Goal: Task Accomplishment & Management: Use online tool/utility

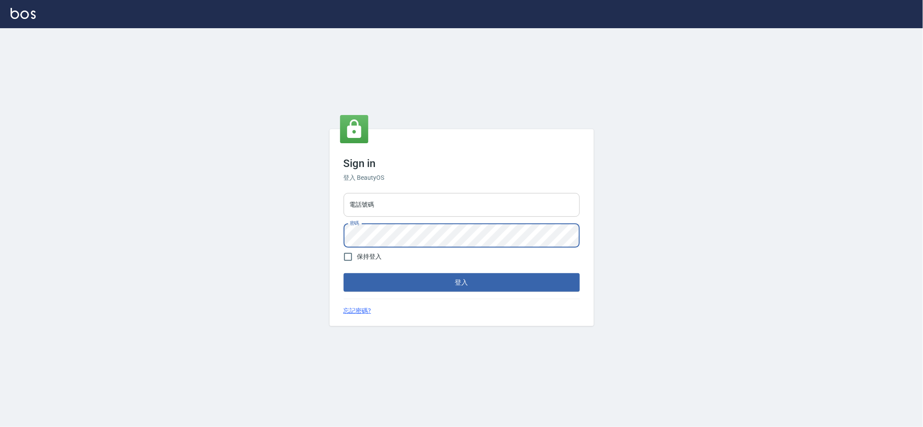
click at [460, 207] on input "電話號碼" at bounding box center [462, 205] width 236 height 24
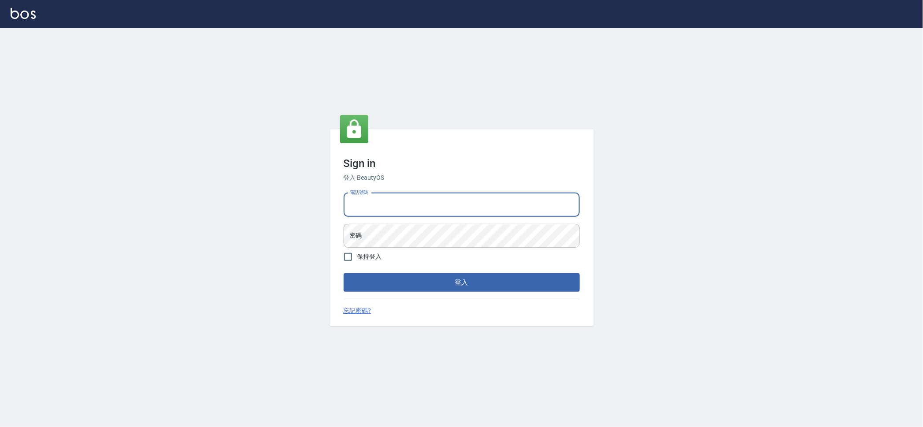
type input "0909258357"
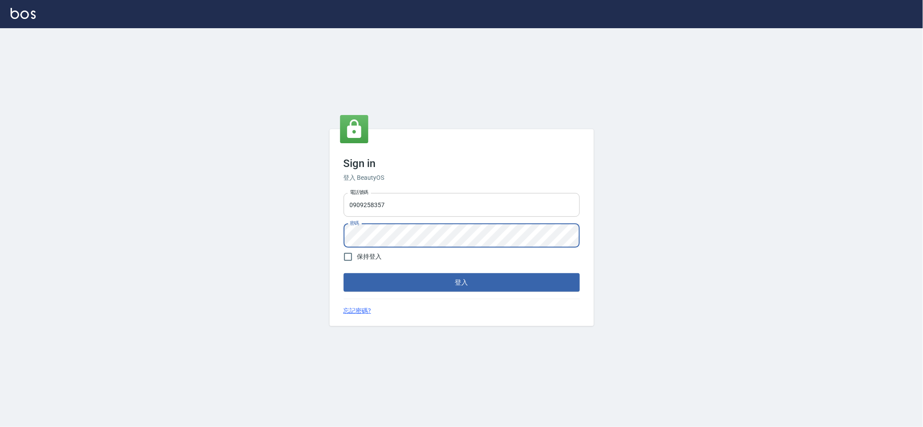
click at [344, 273] on button "登入" at bounding box center [462, 282] width 236 height 18
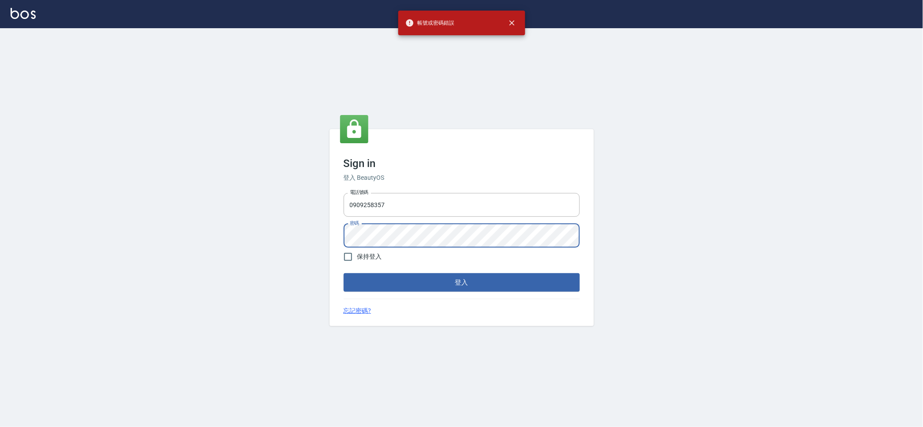
click at [0, 235] on div "Sign in 登入 BeautyOS 電話號碼 [PHONE_NUMBER] 電話號碼 密碼 密碼 保持登入 登入 忘記密碼?" at bounding box center [461, 227] width 923 height 399
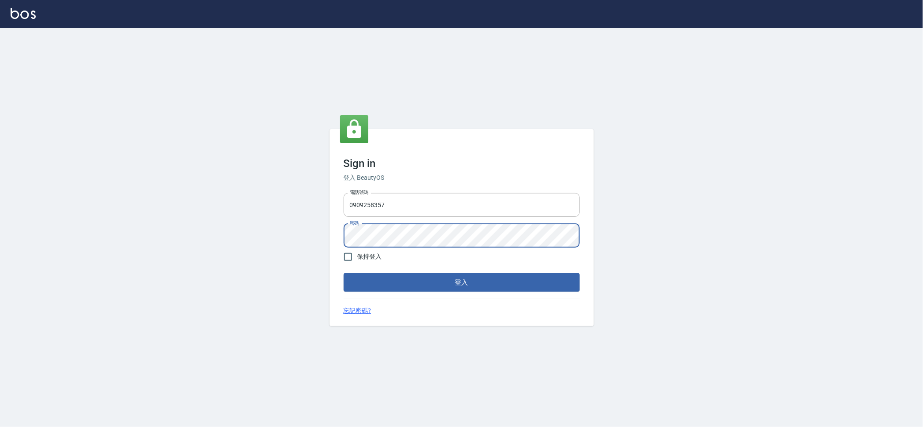
click at [344, 273] on button "登入" at bounding box center [462, 282] width 236 height 18
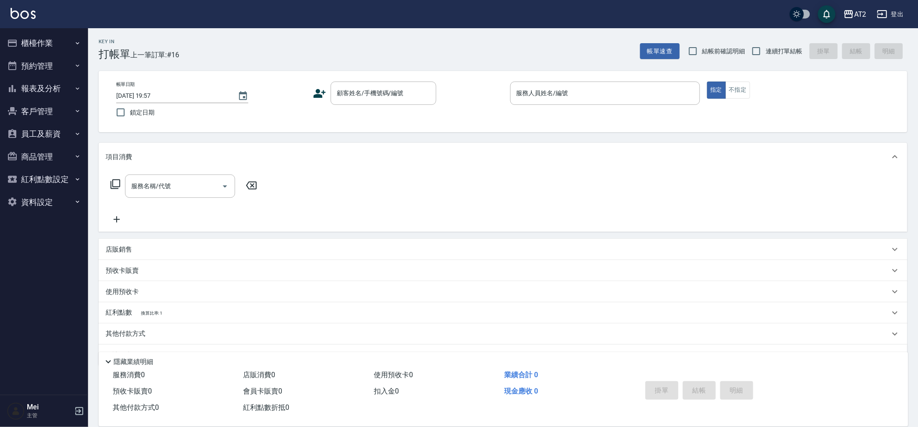
click at [321, 41] on div "Key In 打帳單 上一筆訂單:#16 帳單速查 結帳前確認明細 連續打單結帳 掛單 結帳 明細" at bounding box center [498, 44] width 820 height 32
click at [725, 47] on span "結帳前確認明細" at bounding box center [724, 51] width 43 height 9
click at [703, 47] on input "結帳前確認明細" at bounding box center [693, 51] width 18 height 18
checkbox input "true"
click at [776, 50] on span "連續打單結帳" at bounding box center [784, 51] width 37 height 9
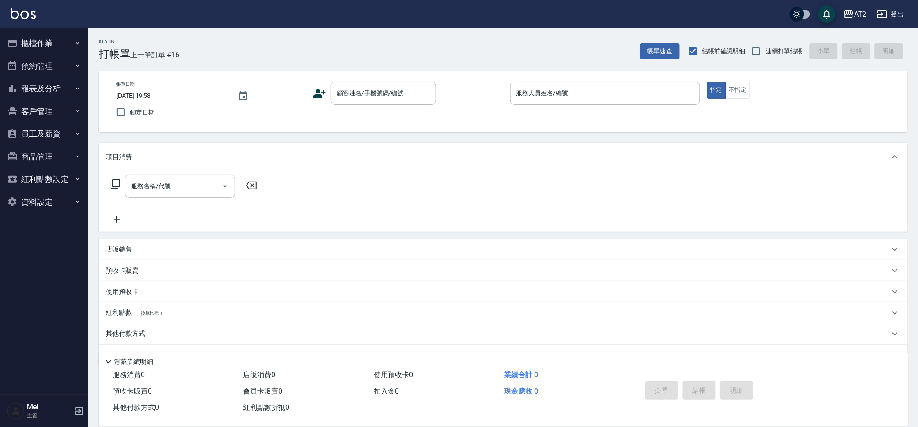
click at [766, 50] on input "連續打單結帳" at bounding box center [756, 51] width 18 height 18
checkbox input "true"
click at [351, 100] on input "顧客姓名/手機號碼/編號" at bounding box center [377, 92] width 85 height 15
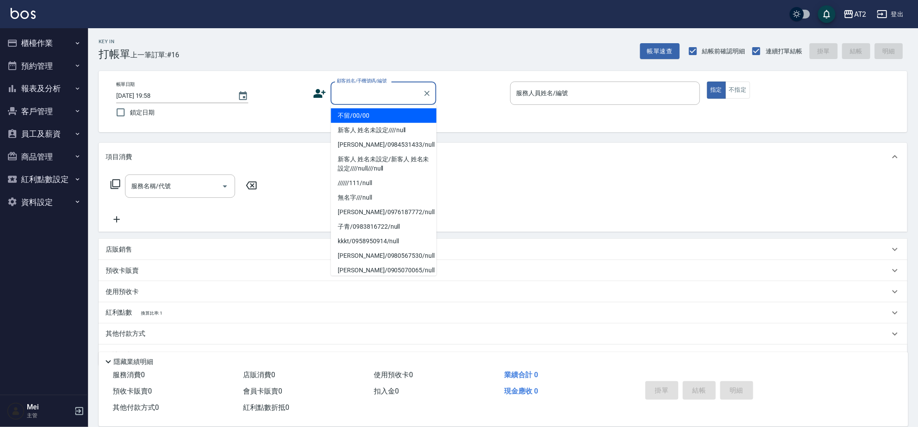
click at [378, 116] on li "不留/00/00" at bounding box center [384, 115] width 106 height 15
type input "不留/00/00"
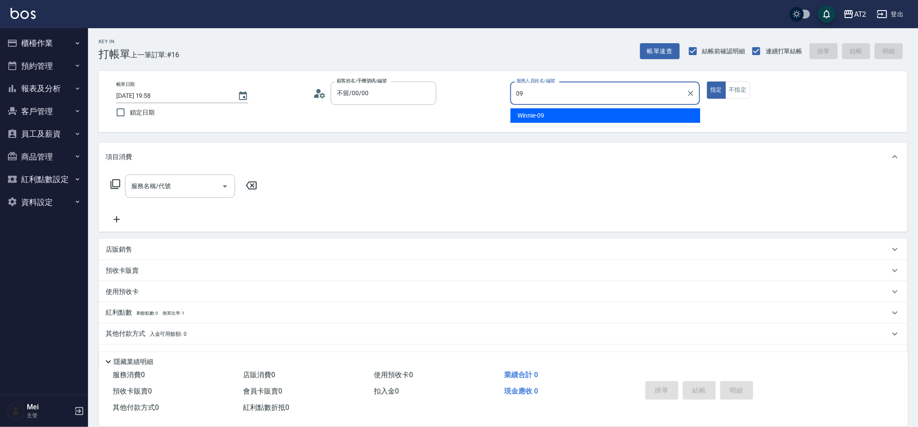
type input "Winnie-09"
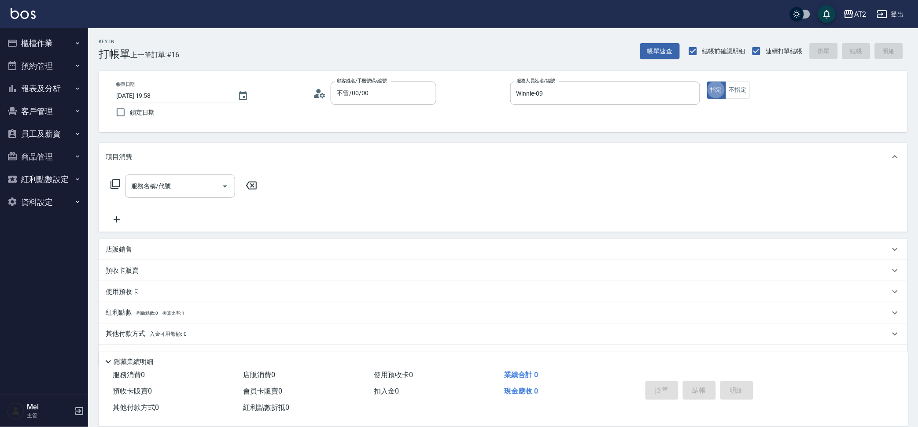
type button "true"
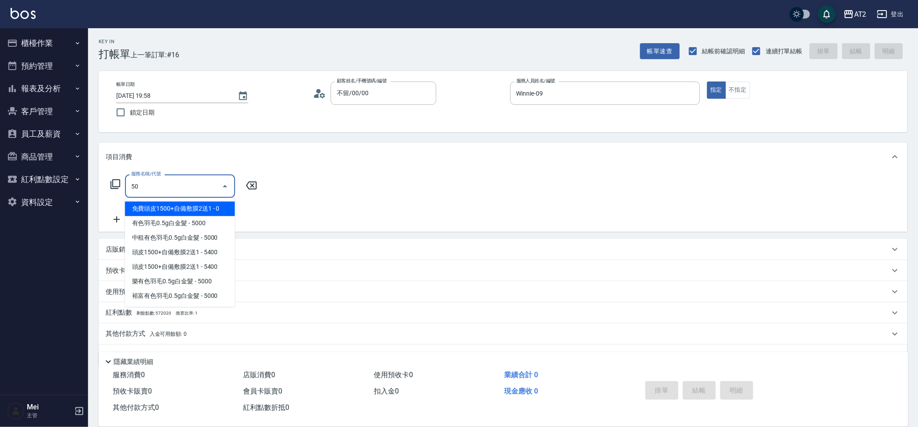
type input "501"
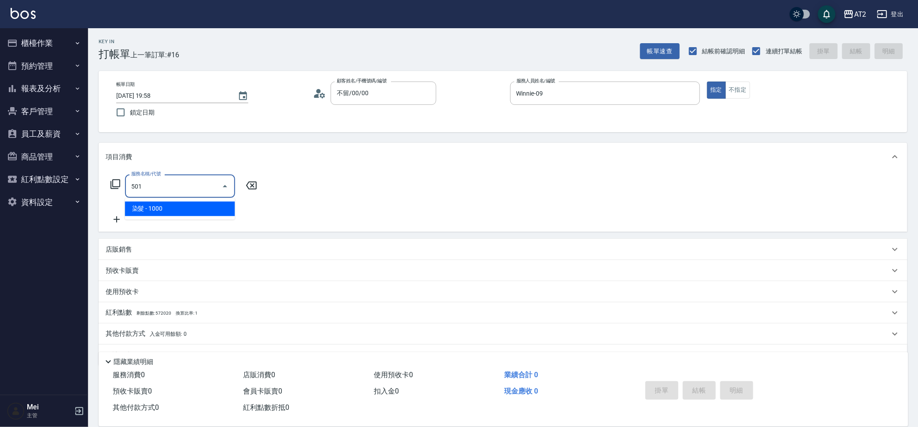
type input "100"
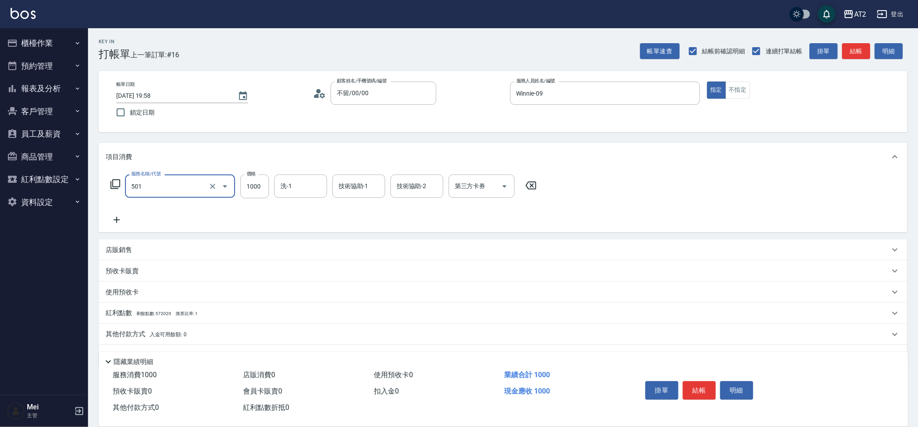
type input "染髮(501)"
type input "0"
type input "宣宣-40"
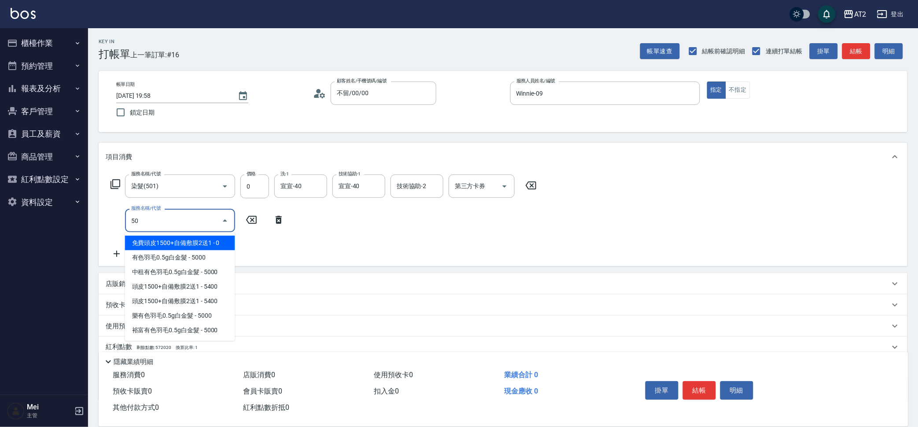
type input "502"
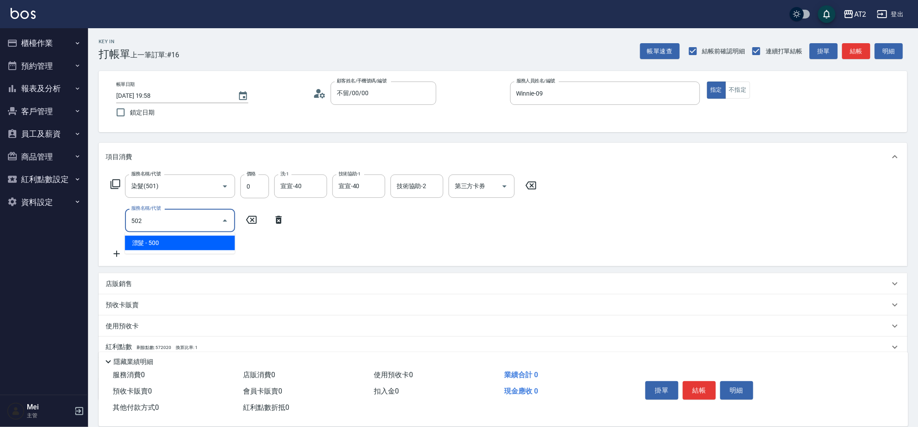
type input "50"
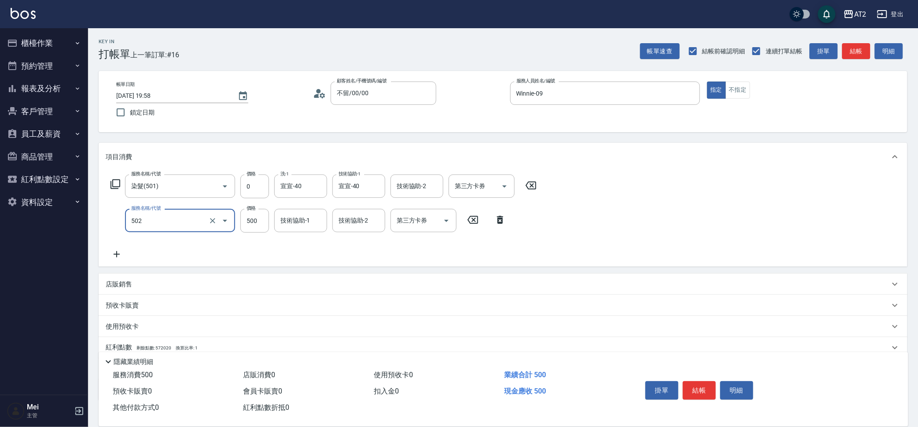
type input "漂髮(502)"
type input "0"
type input "小安-30"
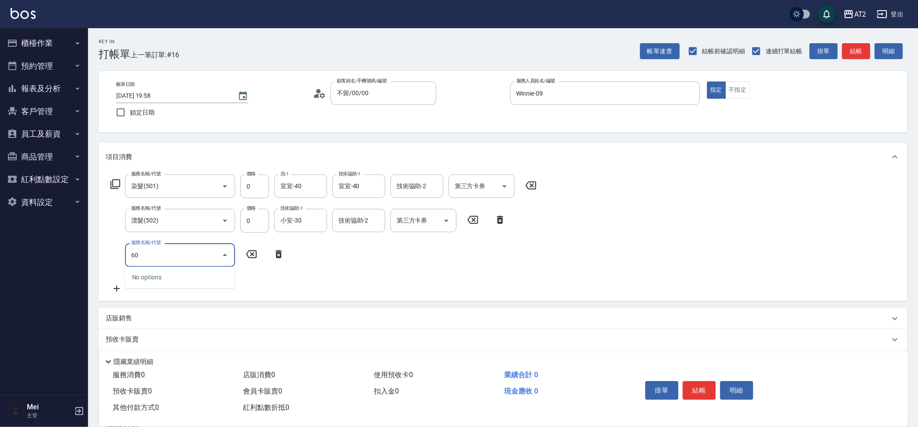
type input "601"
type input "100"
type input "自備護髮(601)"
type input "0"
type input "27"
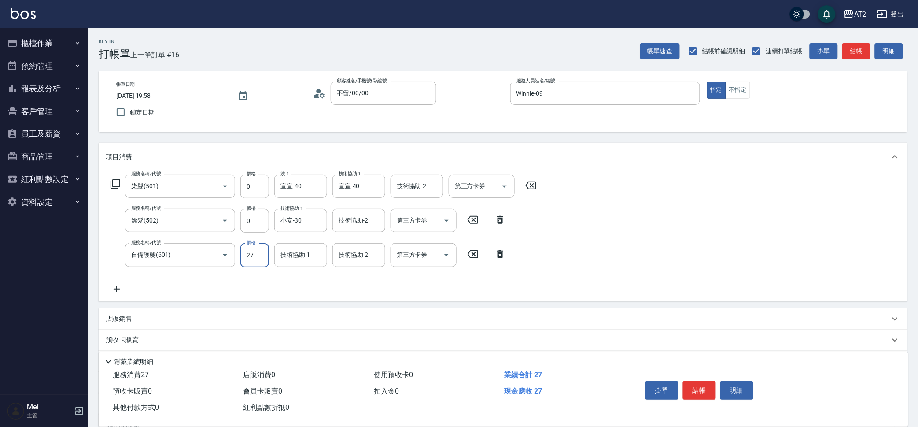
type input "20"
type input "270"
type input "2700"
type input "宣宣-40"
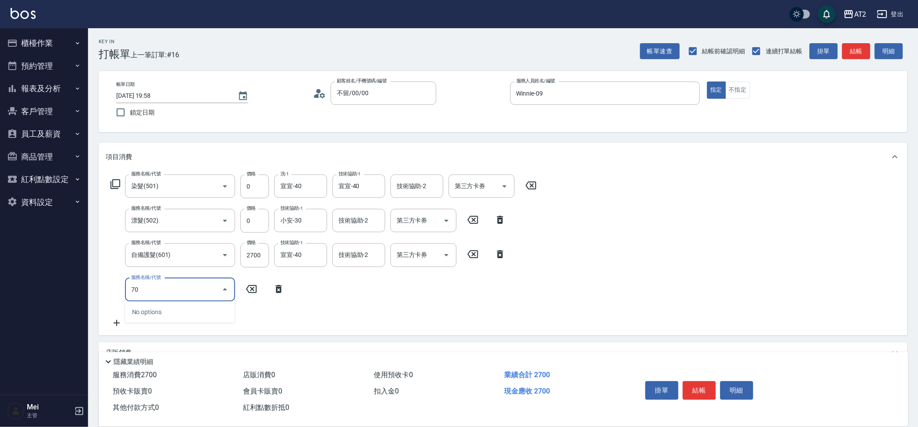
type input "705"
type input "770"
type input "新羽毛鉑金接髮調整(705)"
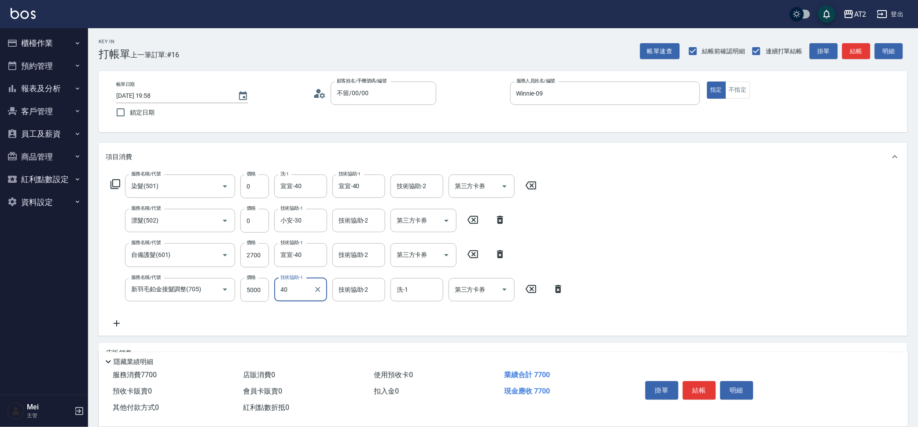
type input "宣宣-40"
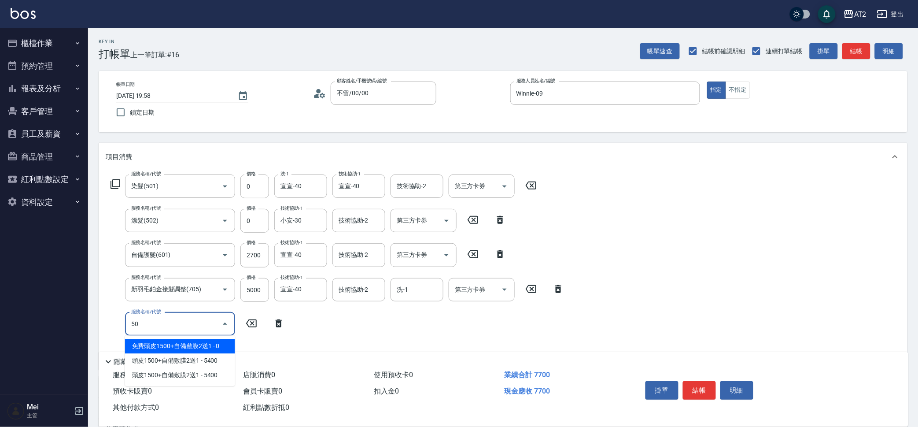
type input "5"
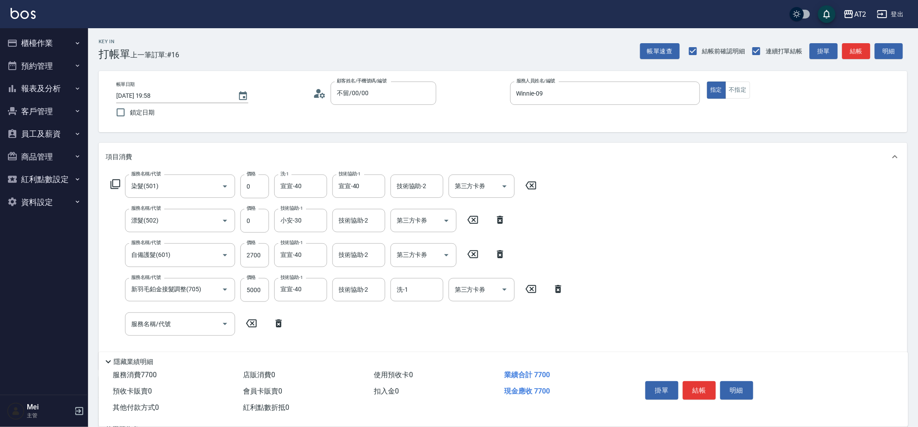
click at [324, 137] on div "Key In 打帳單 上一筆訂單:#16 帳單速查 結帳前確認明細 連續打單結帳 掛單 結帳 明細 帳單日期 2025/10/08 19:58 鎖定日期 顧客…" at bounding box center [503, 307] width 830 height 558
click at [249, 192] on input "0" at bounding box center [254, 186] width 29 height 24
click at [253, 192] on input "0" at bounding box center [254, 186] width 29 height 24
type input "20"
type input "790"
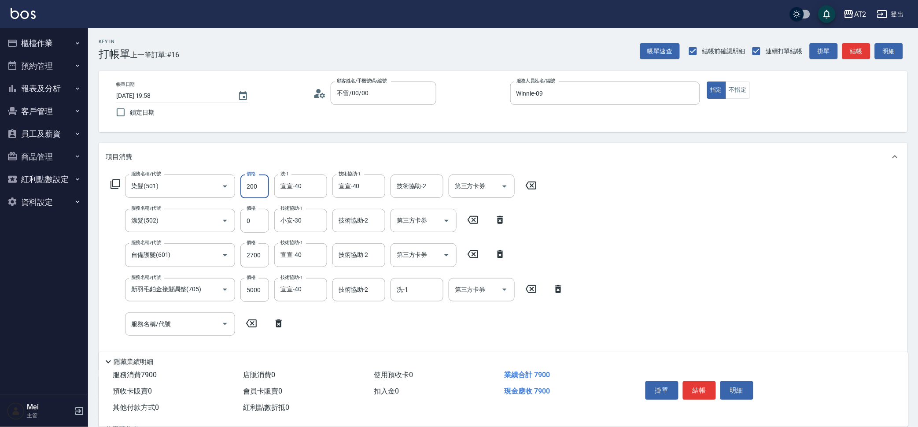
type input "2000"
type input "970"
type input "2000"
click at [280, 322] on icon at bounding box center [279, 323] width 6 height 8
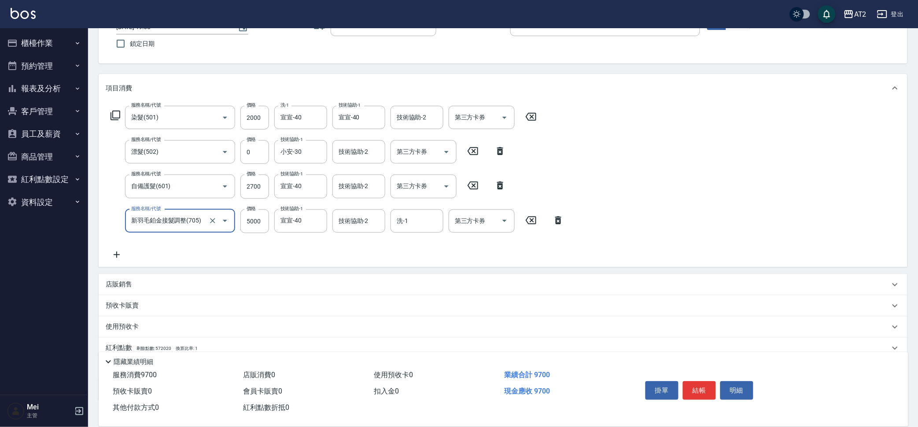
scroll to position [125, 0]
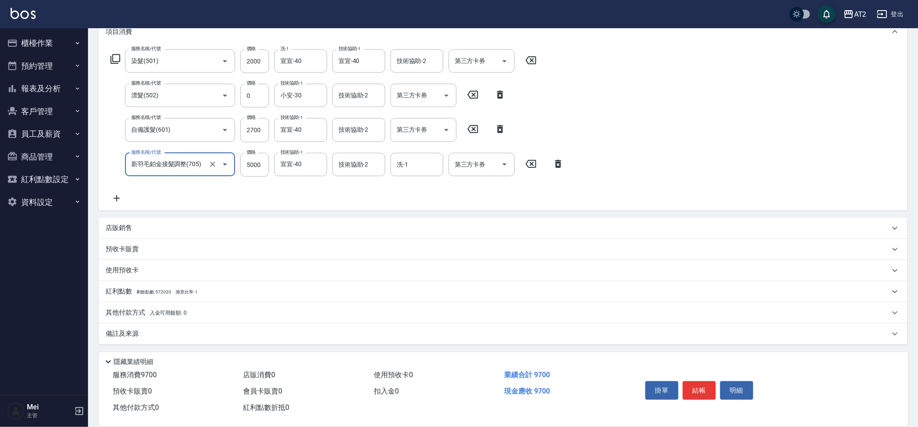
click at [170, 312] on span "入金可用餘額: 0" at bounding box center [168, 313] width 37 height 6
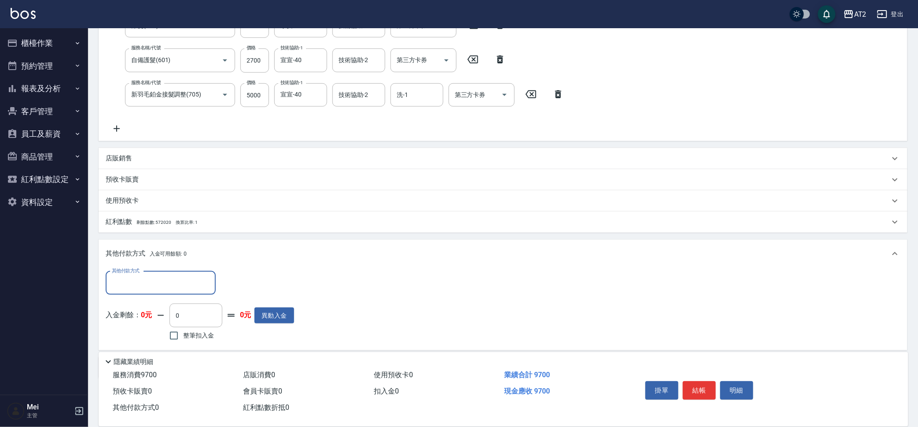
scroll to position [228, 0]
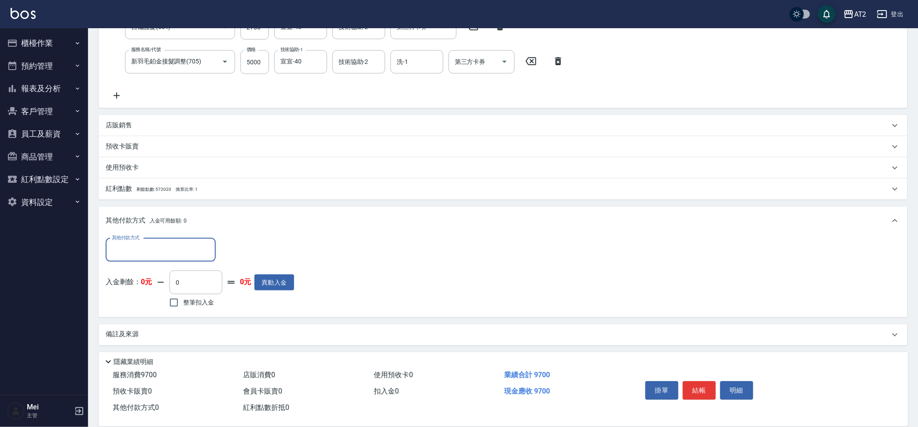
click at [178, 249] on input "其他付款方式" at bounding box center [161, 249] width 102 height 15
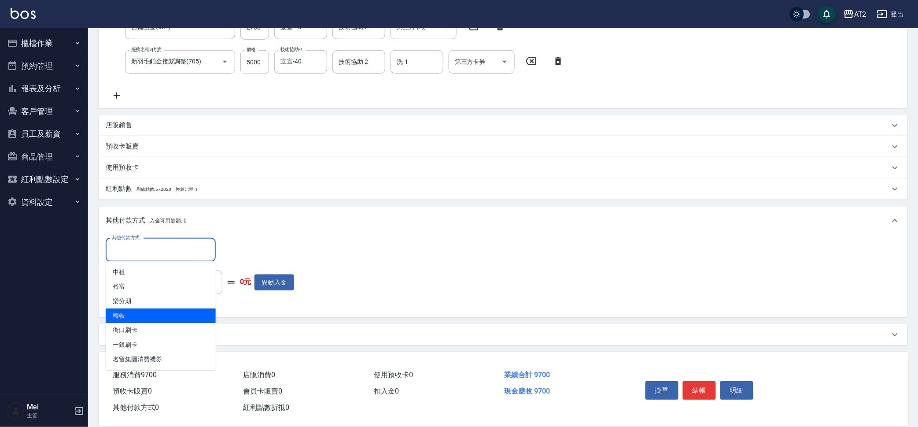
click at [163, 321] on span "轉帳" at bounding box center [161, 316] width 110 height 15
type input "轉帳"
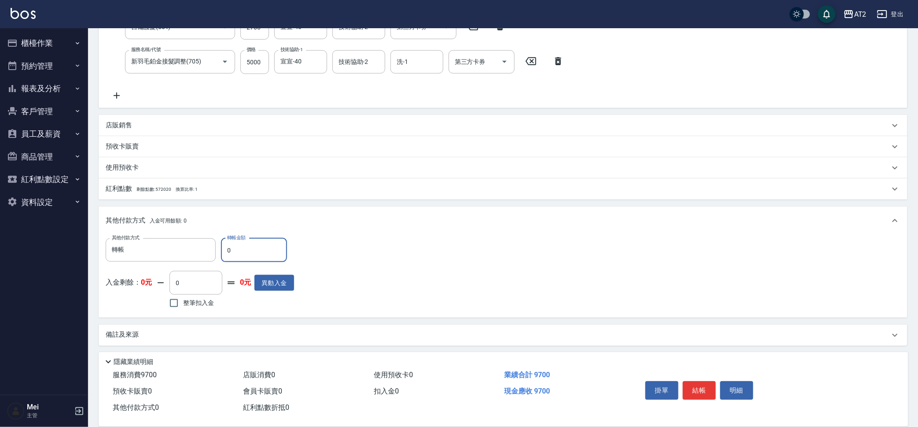
click at [222, 253] on input "0" at bounding box center [254, 250] width 66 height 24
type input "960"
type input "97"
type input "870"
type input "970"
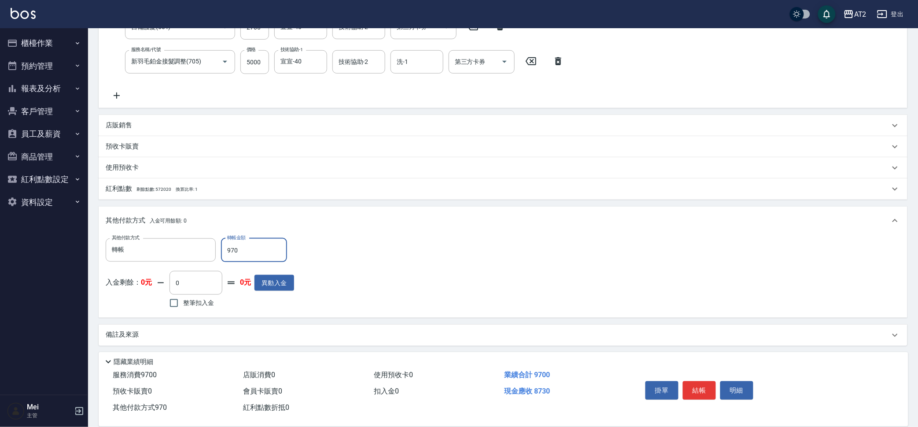
type input "0"
type input "9700"
type input "2025/10/08 20:00"
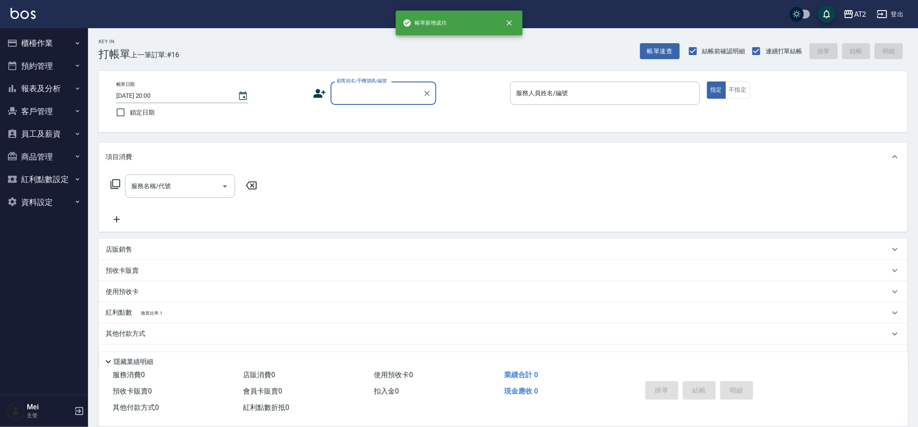
scroll to position [0, 0]
click at [662, 46] on button "帳單速查" at bounding box center [660, 51] width 40 height 16
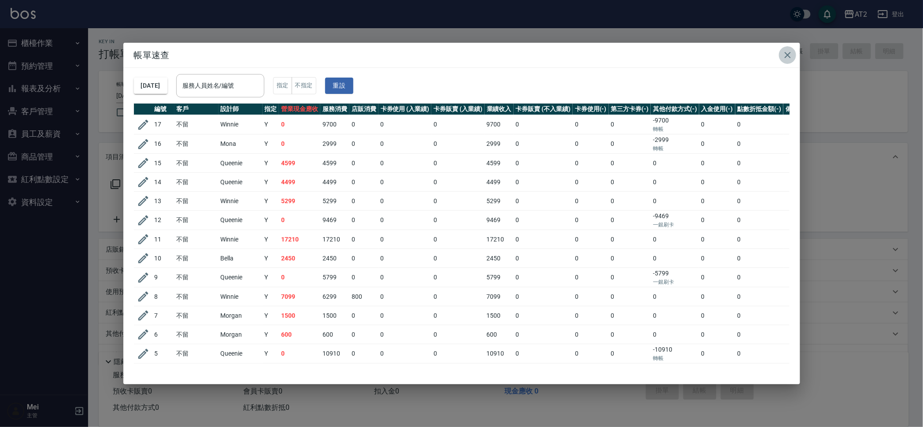
click at [788, 57] on icon "button" at bounding box center [787, 55] width 11 height 11
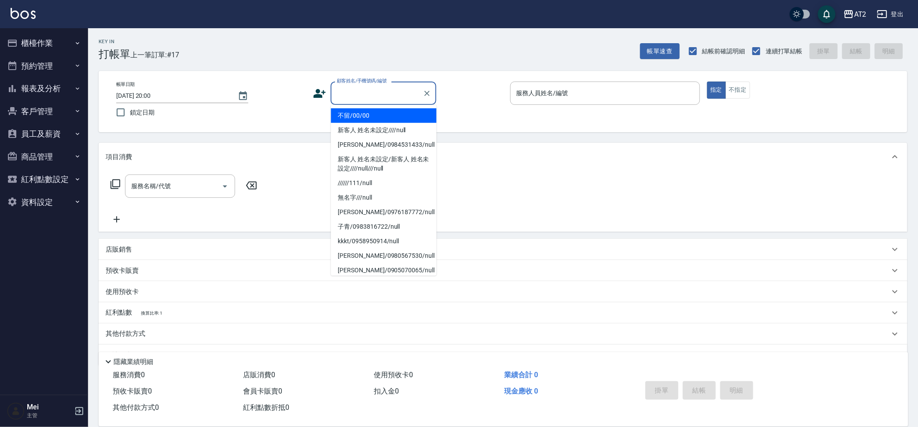
click at [380, 87] on div "顧客姓名/手機號碼/編號 顧客姓名/手機號碼/編號" at bounding box center [384, 92] width 106 height 23
click at [382, 111] on li "不留/00/00" at bounding box center [384, 115] width 106 height 15
type input "不留/00/00"
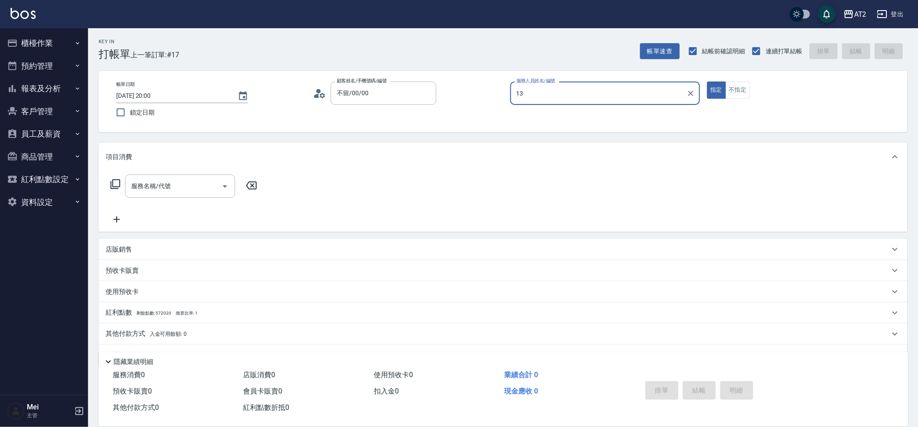
type input "Bella-13"
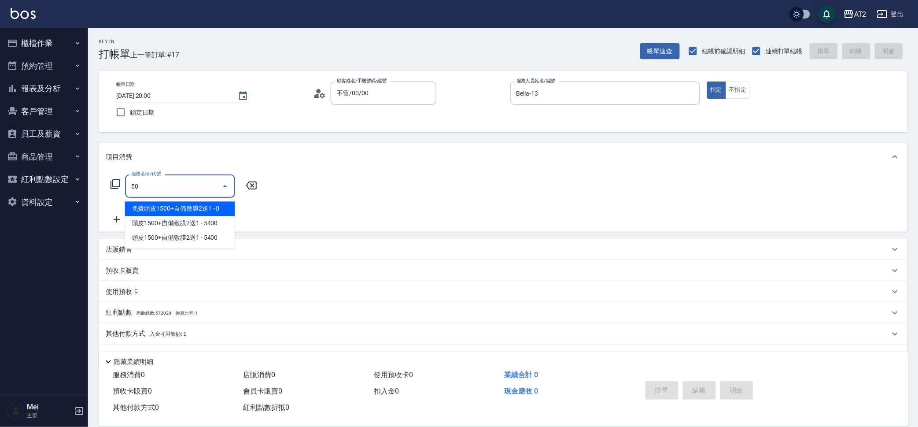
type input "501"
type input "100"
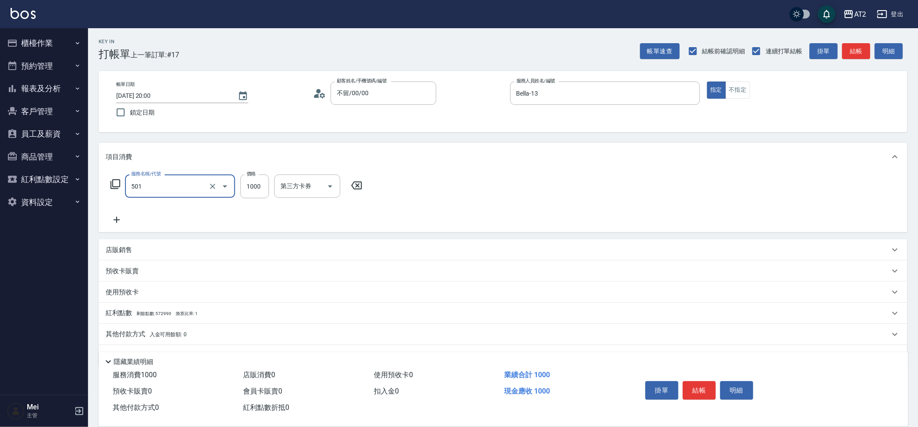
type input "染髮(501)"
type input "1"
type input "0"
type input "15"
type input "10"
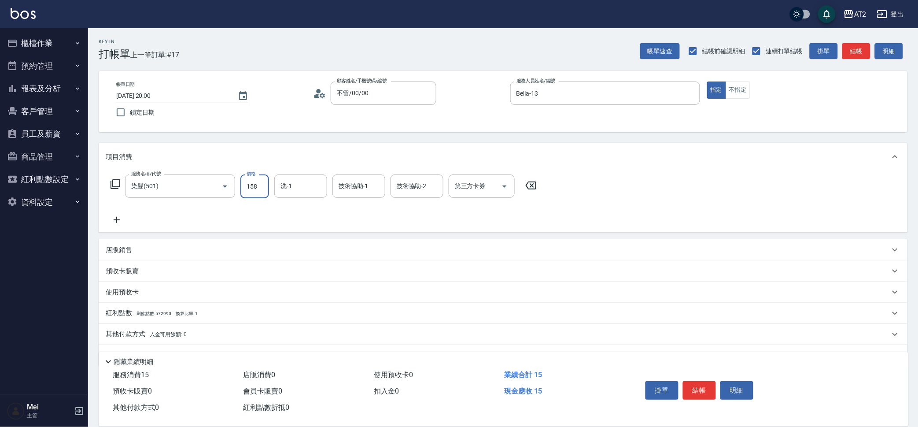
type input "1580"
type input "150"
type input "1580"
type input "Ivy-48"
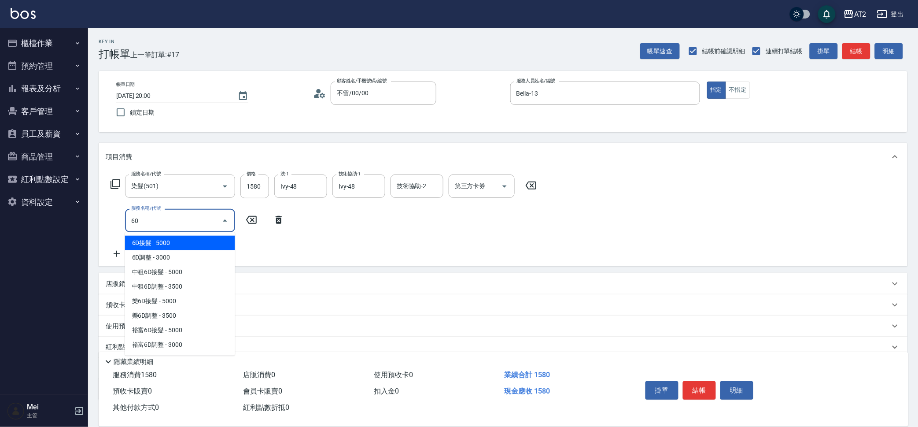
type input "601"
type input "250"
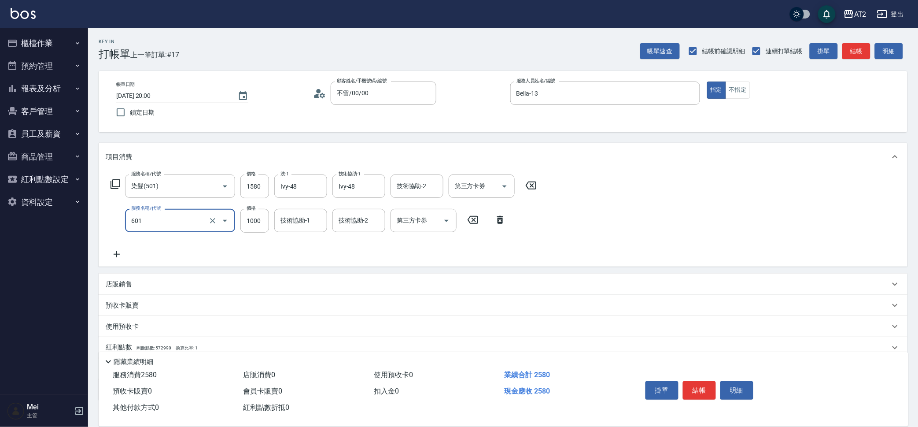
type input "自備護髮(601)"
type input "150"
type input "300"
type input "1500"
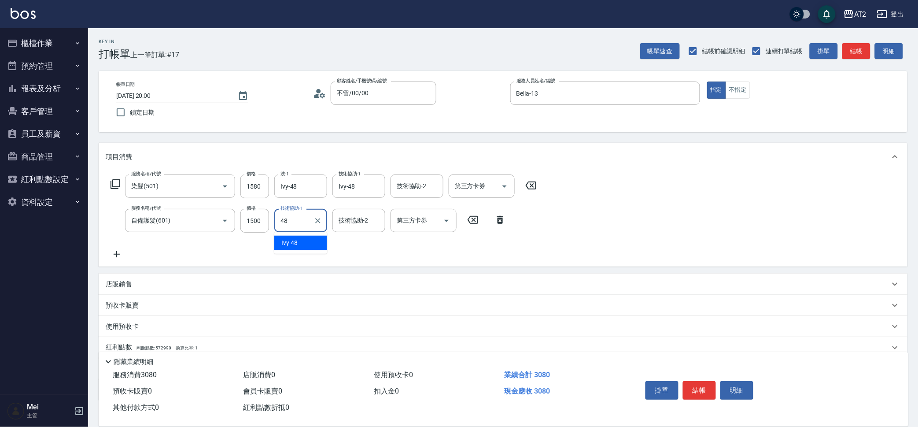
type input "Ivy-48"
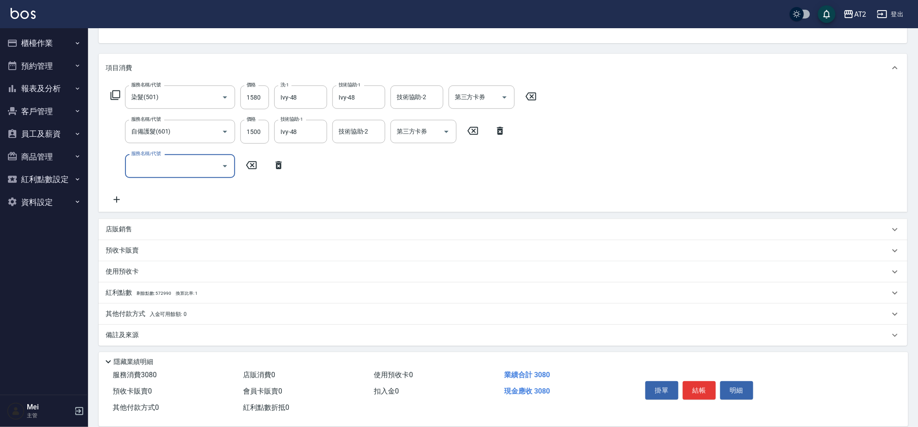
scroll to position [90, 0]
click at [202, 314] on div "其他付款方式 入金可用餘額: 0" at bounding box center [498, 313] width 784 height 10
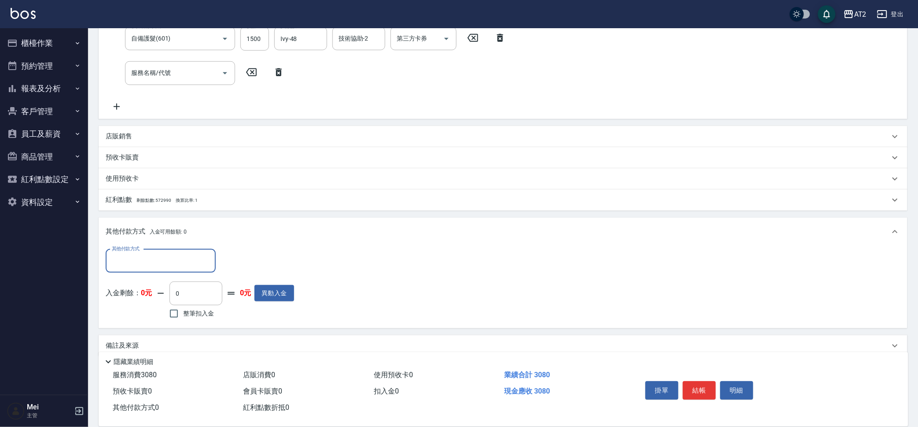
scroll to position [192, 0]
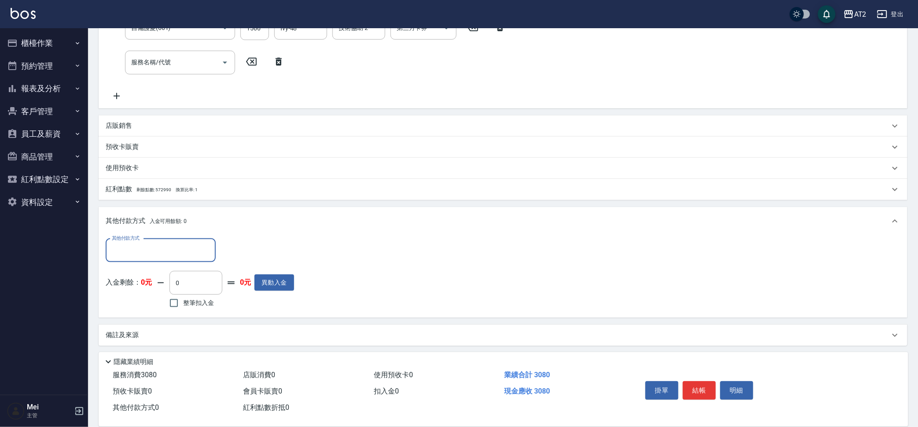
click at [175, 259] on div "其他付款方式" at bounding box center [161, 250] width 110 height 23
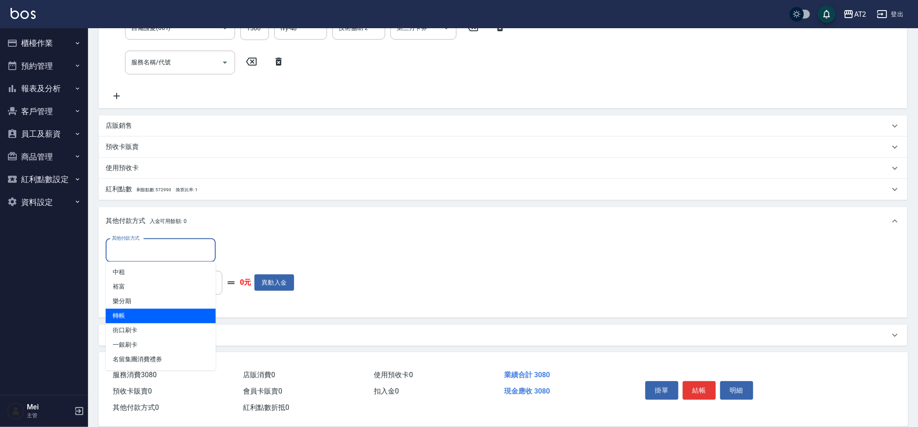
click at [167, 313] on span "轉帳" at bounding box center [161, 316] width 110 height 15
type input "轉帳"
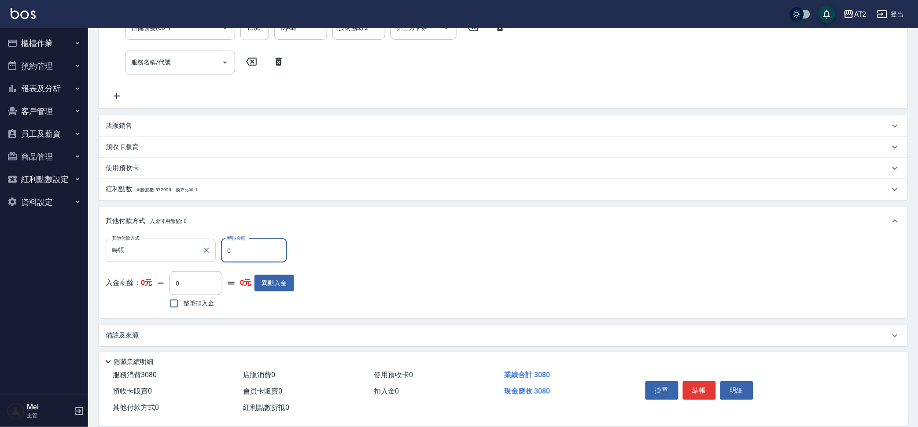
drag, startPoint x: 238, startPoint y: 250, endPoint x: 181, endPoint y: 250, distance: 56.4
click at [201, 251] on div "其他付款方式 轉帳 其他付款方式 轉帳金額 0 轉帳金額" at bounding box center [200, 251] width 189 height 24
type input "30"
type input "270"
type input "308"
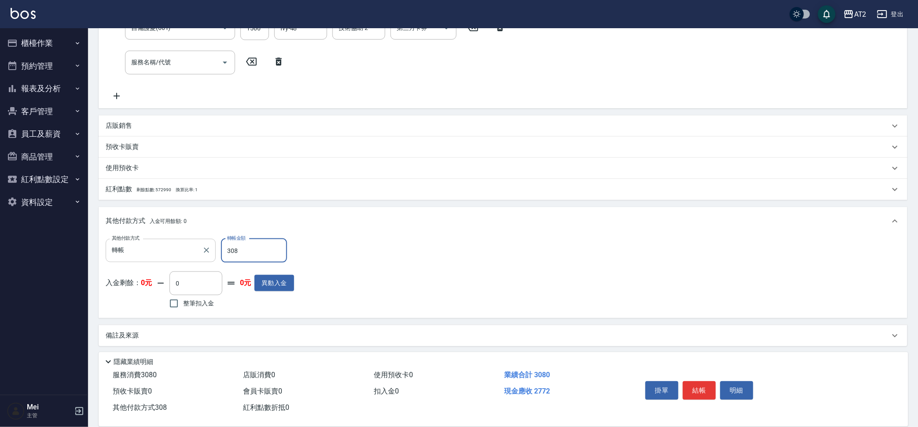
type input "0"
type input "3080"
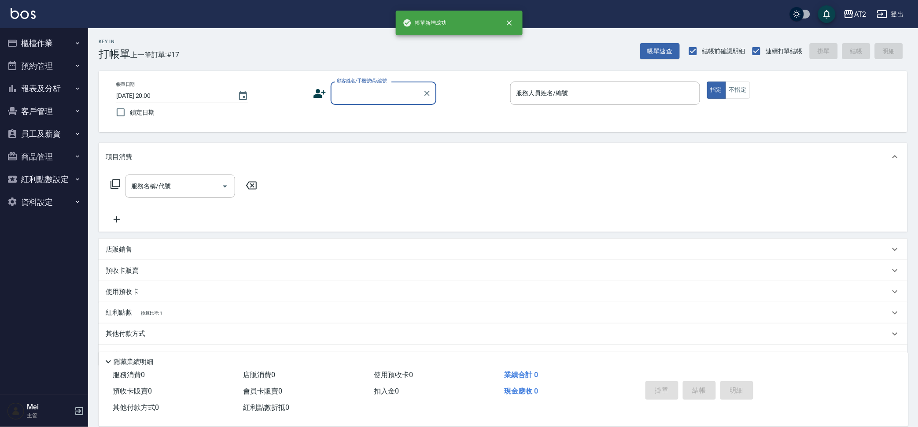
scroll to position [0, 0]
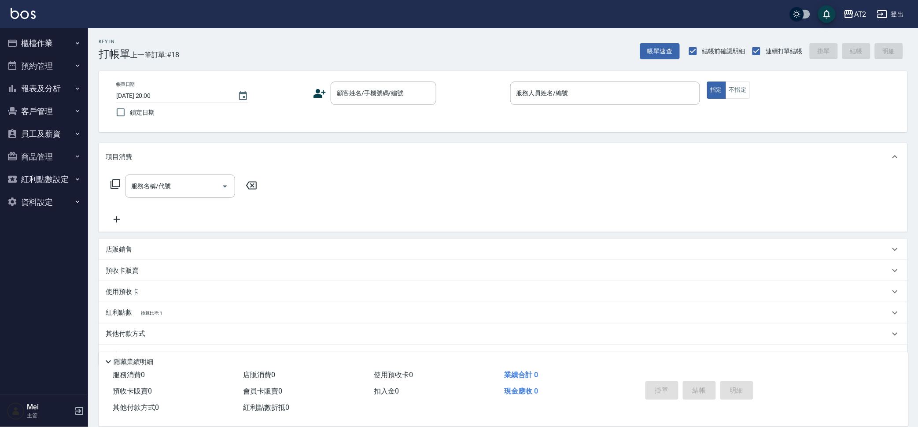
drag, startPoint x: 383, startPoint y: 116, endPoint x: 387, endPoint y: 106, distance: 10.5
click at [383, 115] on div "帳單日期 2025/10/08 20:00 鎖定日期 顧客姓名/手機號碼/編號 顧客姓名/手機號碼/編號 服務人員姓名/編號 服務人員姓名/編號 指定 不指定" at bounding box center [503, 101] width 788 height 40
click at [387, 105] on div "帳單日期 2025/10/08 20:00 鎖定日期 顧客姓名/手機號碼/編號 顧客姓名/手機號碼/編號 服務人員姓名/編號 服務人員姓名/編號 指定 不指定" at bounding box center [503, 101] width 788 height 40
click at [406, 90] on input "顧客姓名/手機號碼/編號" at bounding box center [377, 92] width 85 height 15
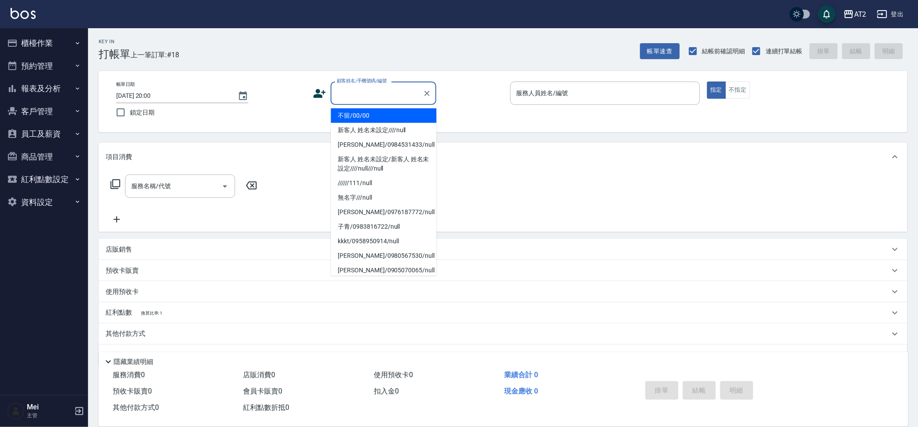
click at [404, 108] on li "不留/00/00" at bounding box center [384, 115] width 106 height 15
type input "不留/00/00"
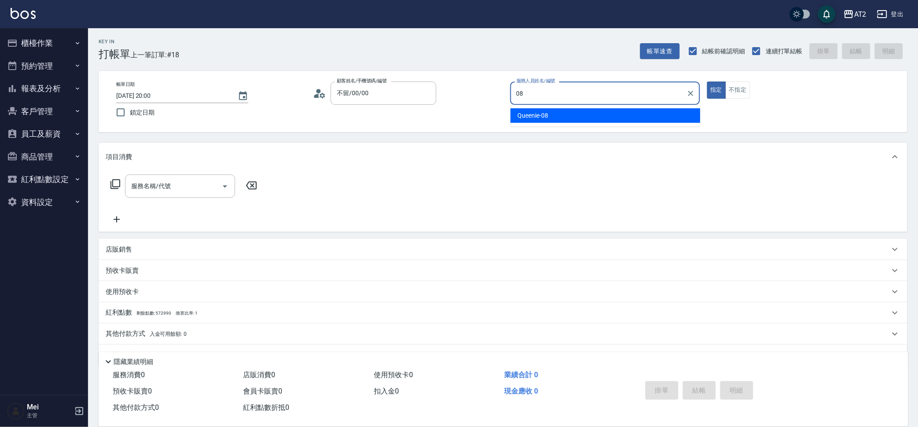
type input "Queenie-08"
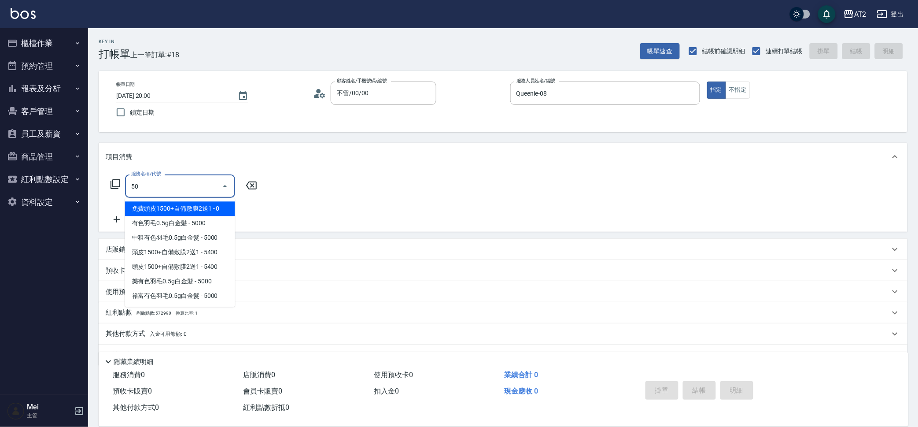
type input "501"
type input "100"
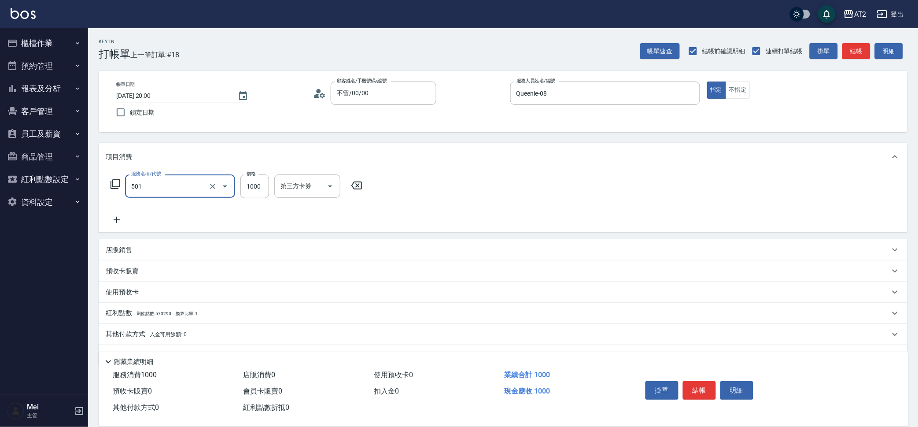
type input "染髮(501)"
type input "2"
type input "0"
type input "28"
type input "20"
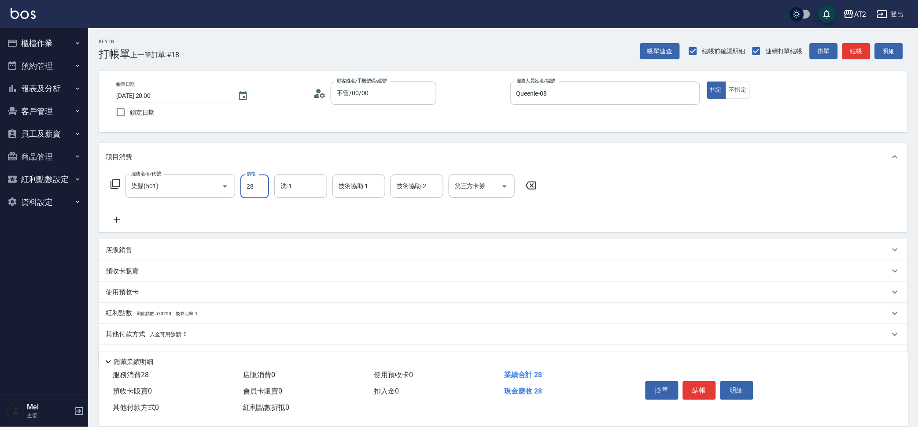
type input "289"
type input "280"
type input "2899"
type input "小潔-34"
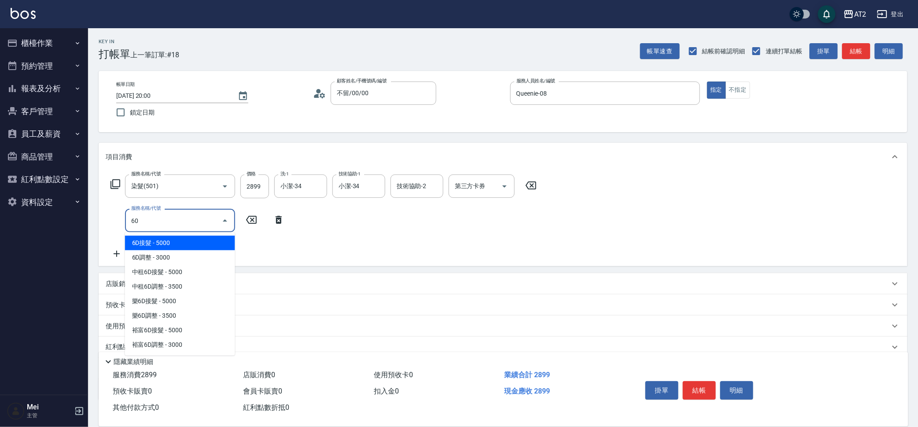
type input "601"
type input "380"
type input "自備護髮(601)"
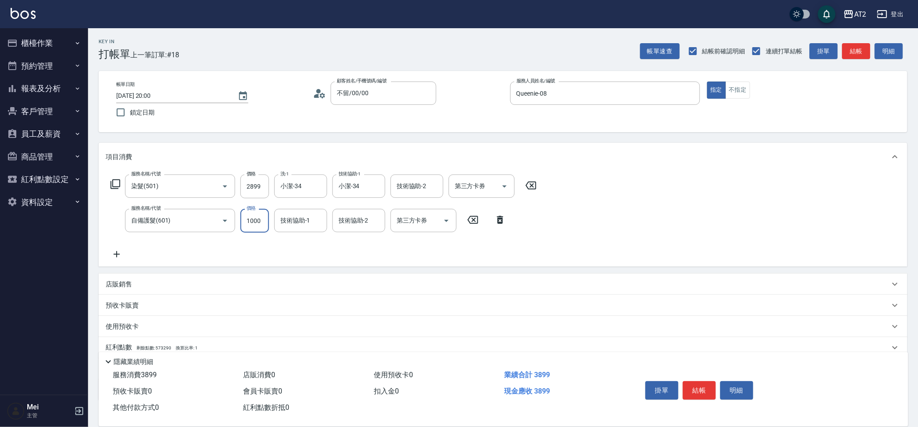
type input "2"
type input "290"
type input "20"
type input "300"
type input "200"
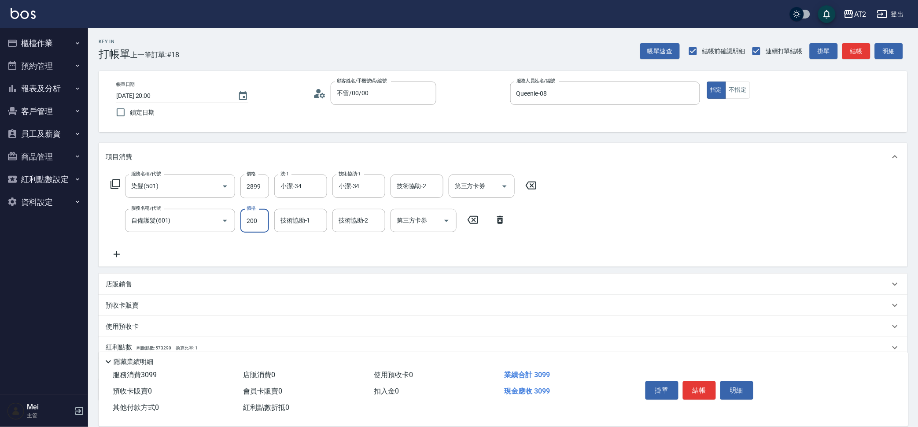
type input "480"
type input "2000"
type input "小潔-34"
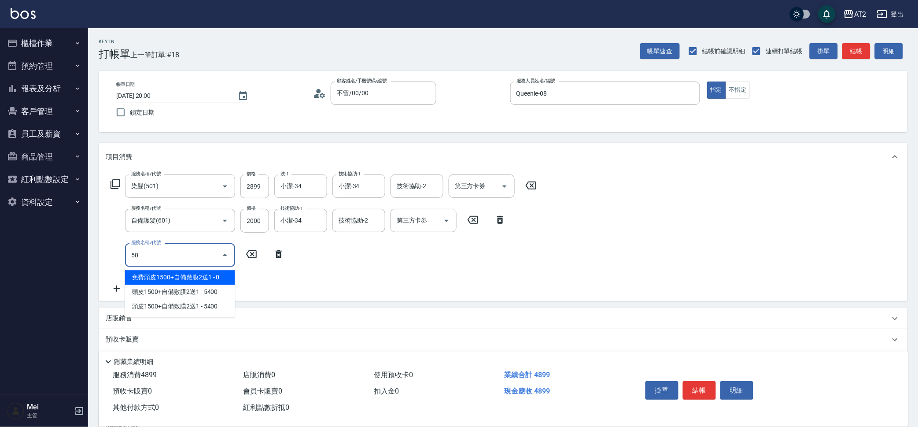
type input "502"
type input "530"
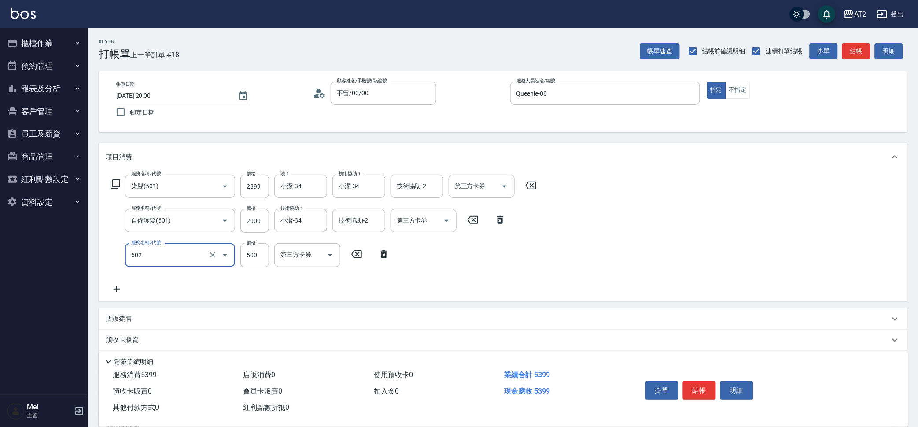
type input "漂髮(502)"
type input "0"
type input "480"
type input "0"
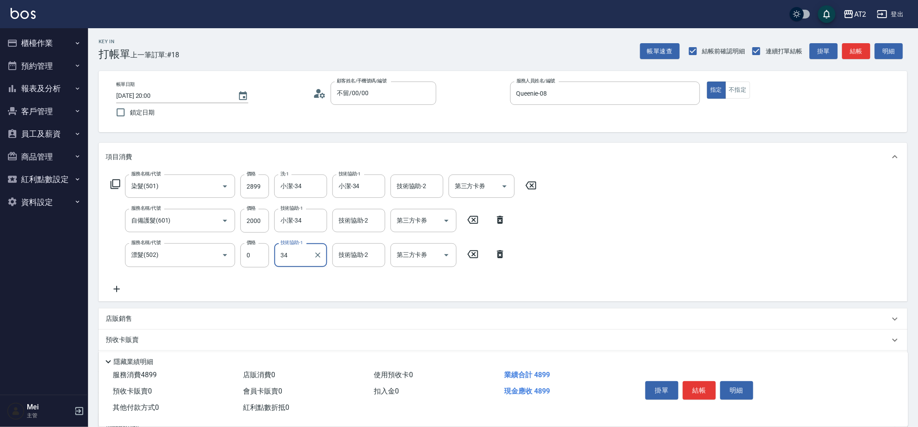
type input "小潔-34"
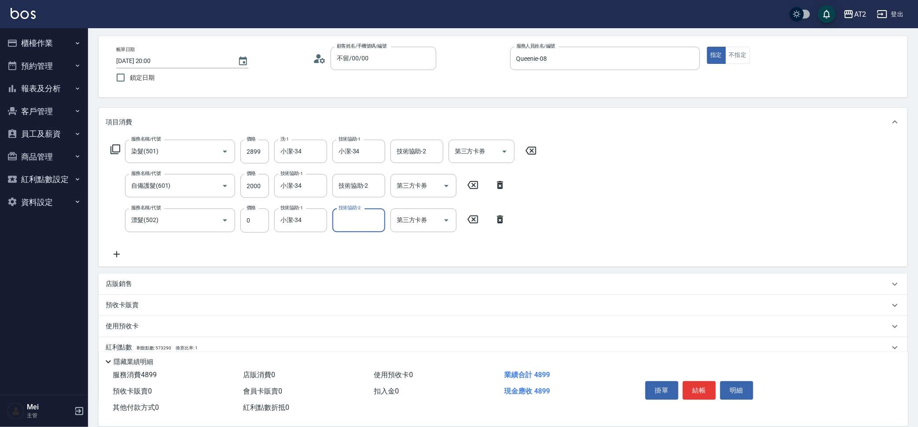
scroll to position [91, 0]
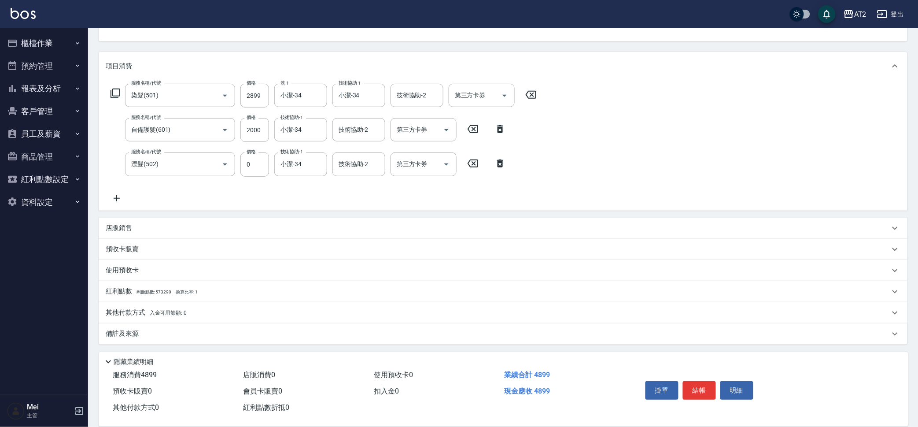
click at [197, 226] on div "店販銷售" at bounding box center [498, 227] width 784 height 9
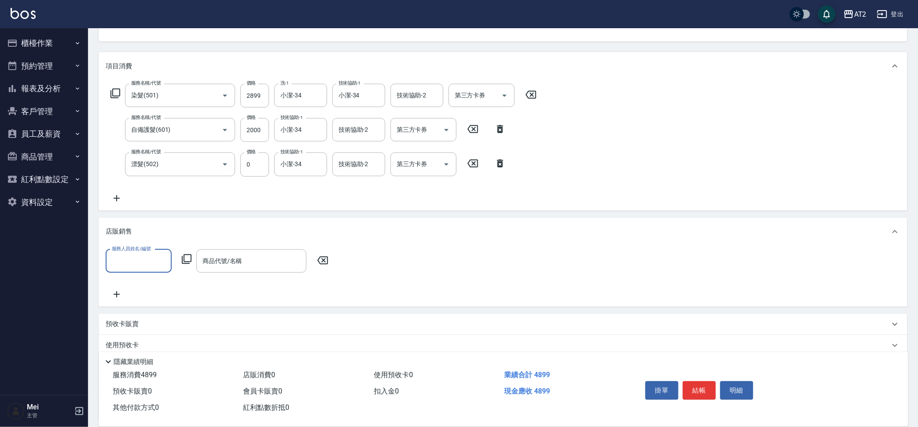
scroll to position [0, 0]
type input "Queenie-08"
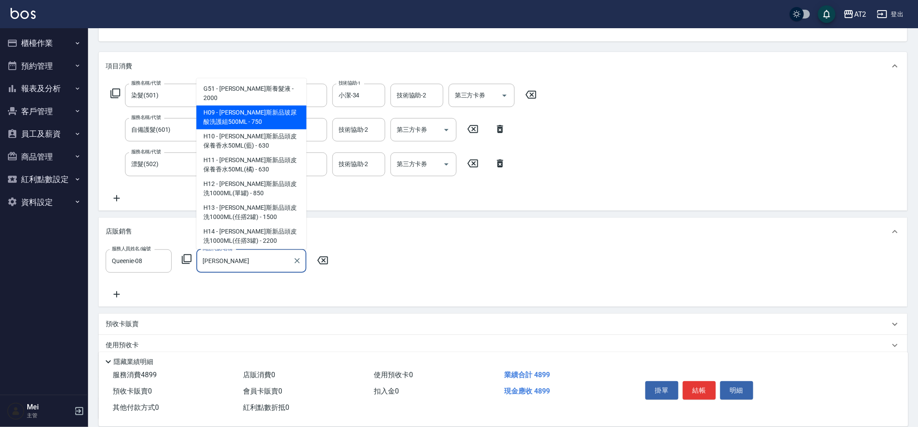
click at [294, 116] on span "H09 - 喬娜斯新品玻尿酸洗護組500ML - 750" at bounding box center [251, 118] width 110 height 24
type input "喬娜斯新品玻尿酸洗護組500ML"
type input "560"
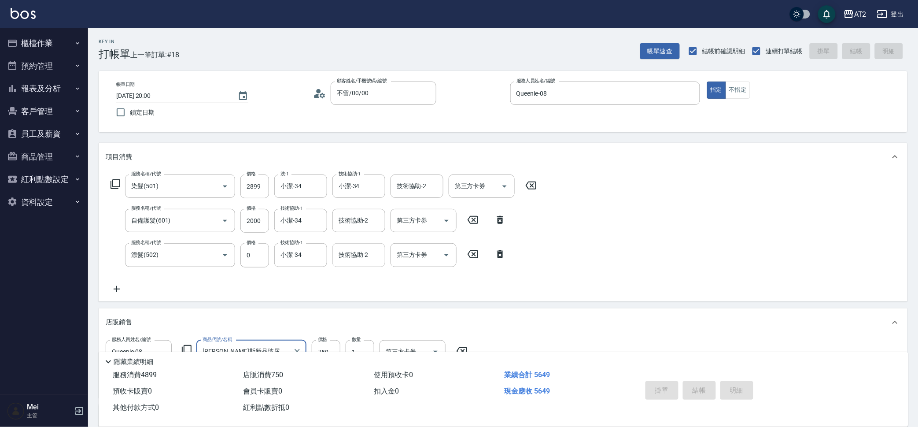
type input "喬娜斯新品玻尿酸洗護組500ML"
type input "0"
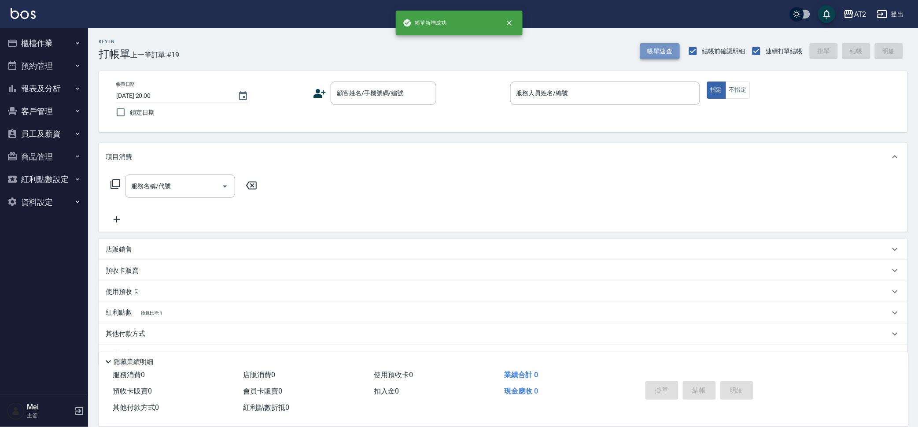
click at [658, 52] on button "帳單速查" at bounding box center [660, 51] width 40 height 16
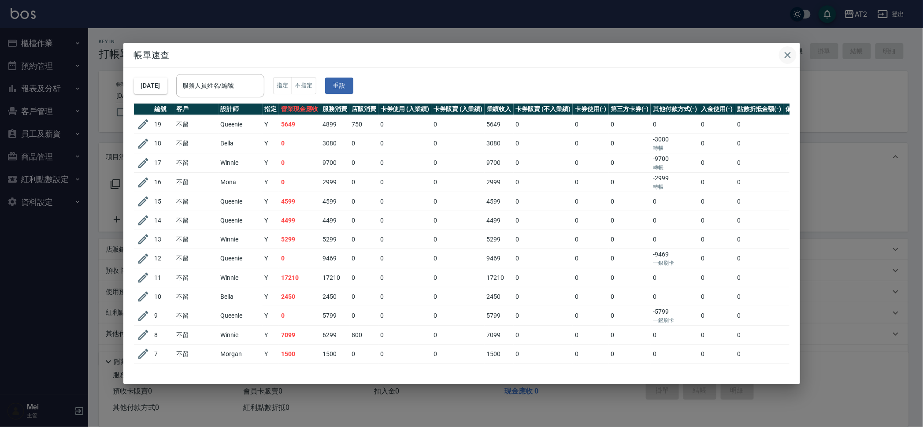
click at [788, 50] on icon "button" at bounding box center [787, 55] width 11 height 11
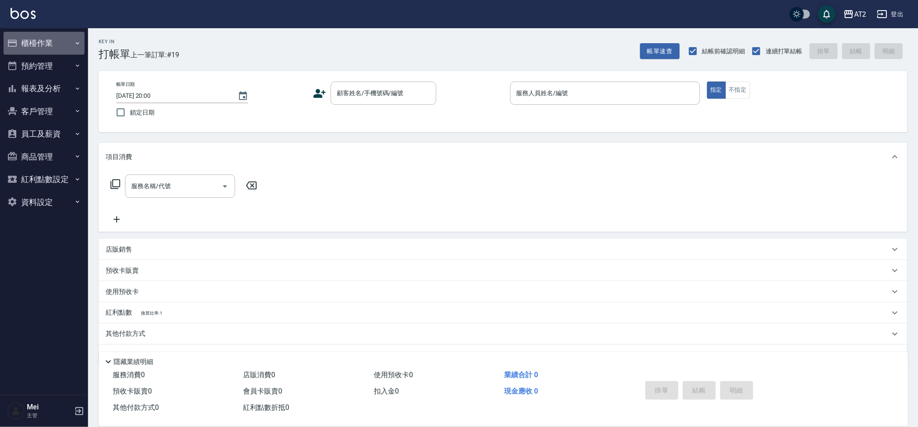
click at [30, 43] on button "櫃檯作業" at bounding box center [44, 43] width 81 height 23
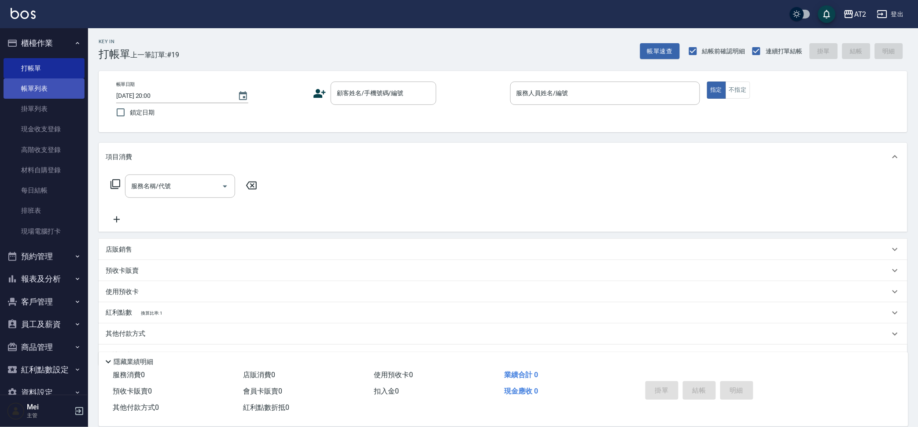
click at [44, 89] on link "帳單列表" at bounding box center [44, 88] width 81 height 20
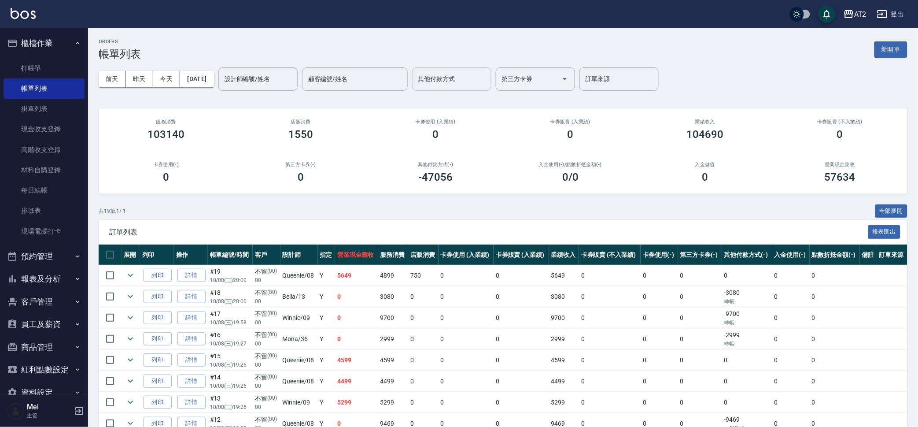
click at [473, 86] on input "其他付款方式" at bounding box center [451, 78] width 71 height 15
click at [469, 141] on span "轉帳" at bounding box center [466, 145] width 79 height 15
type input "轉帳"
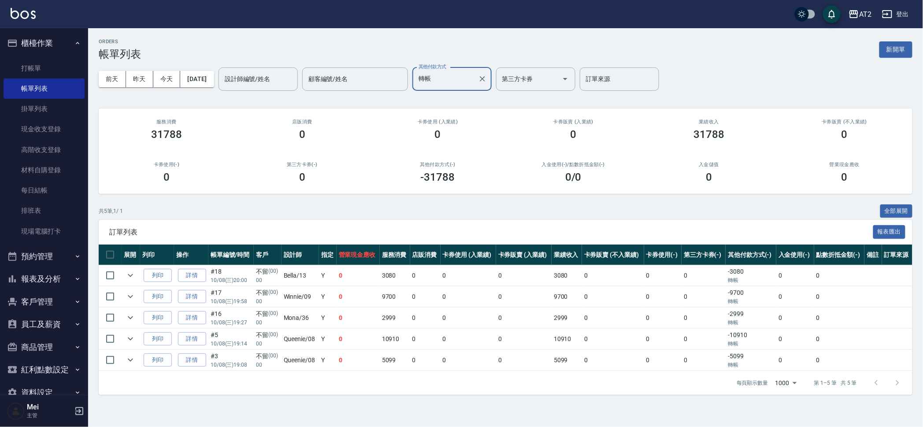
click at [52, 56] on ul "打帳單 帳單列表 掛單列表 現金收支登錄 高階收支登錄 材料自購登錄 每日結帳 排班表 現場電腦打卡" at bounding box center [44, 150] width 81 height 190
drag, startPoint x: 57, startPoint y: 63, endPoint x: 71, endPoint y: 63, distance: 14.5
click at [57, 63] on link "打帳單" at bounding box center [44, 68] width 81 height 20
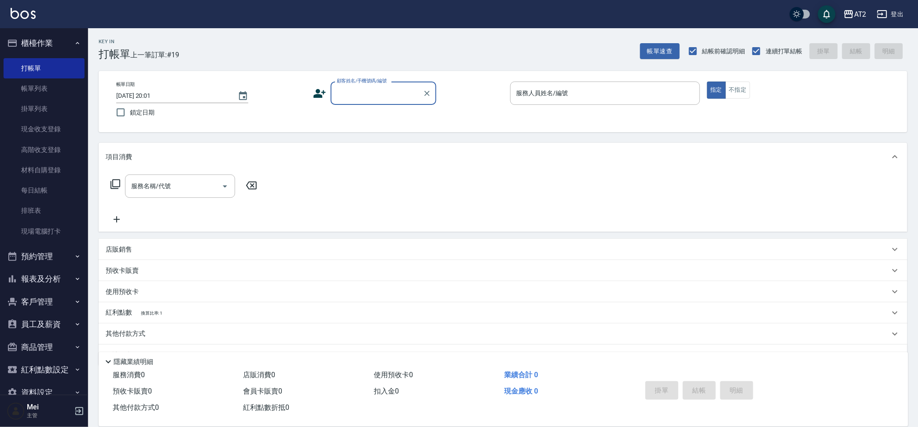
click at [390, 84] on div "顧客姓名/手機號碼/編號" at bounding box center [384, 92] width 106 height 23
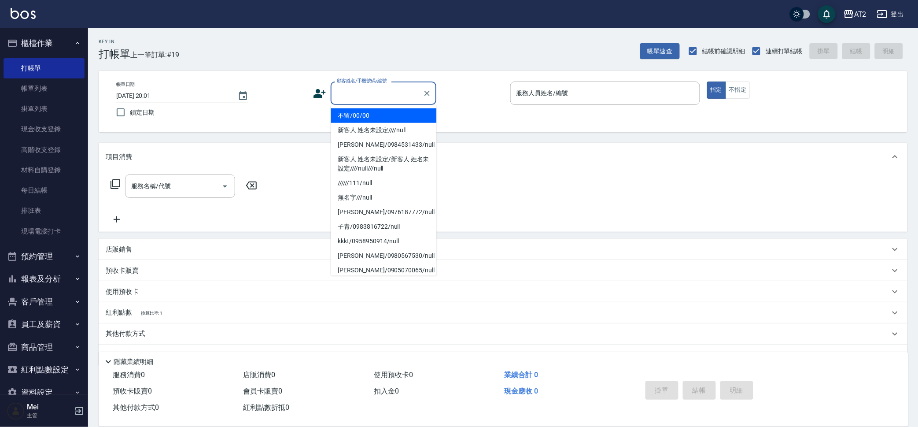
click at [379, 116] on li "不留/00/00" at bounding box center [384, 115] width 106 height 15
type input "不留/00/00"
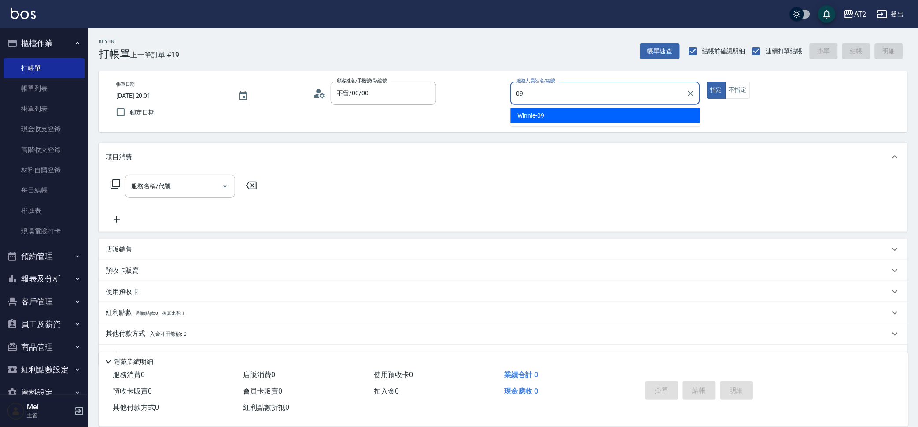
type input "Winnie-09"
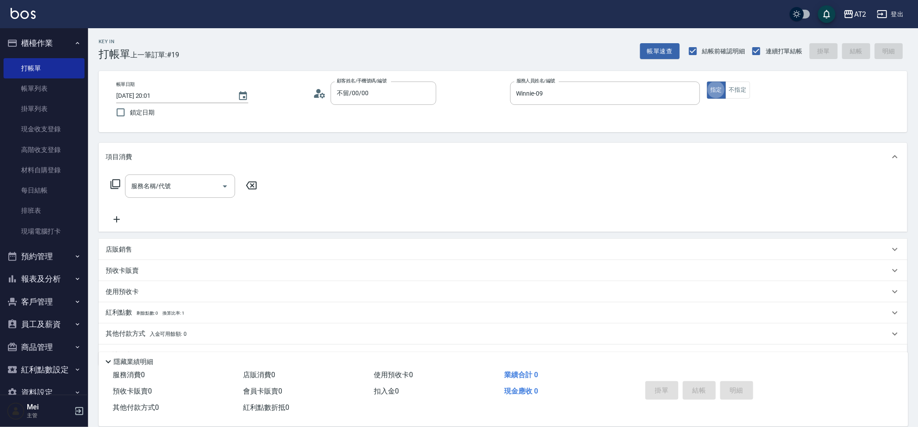
type button "true"
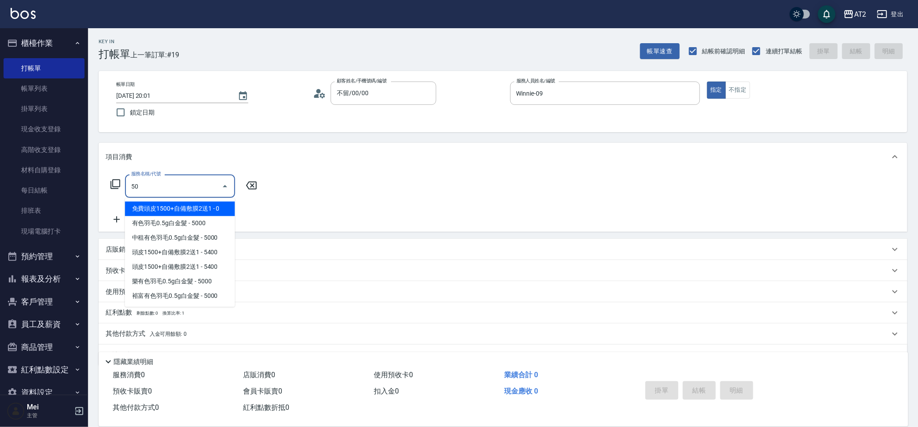
type input "501"
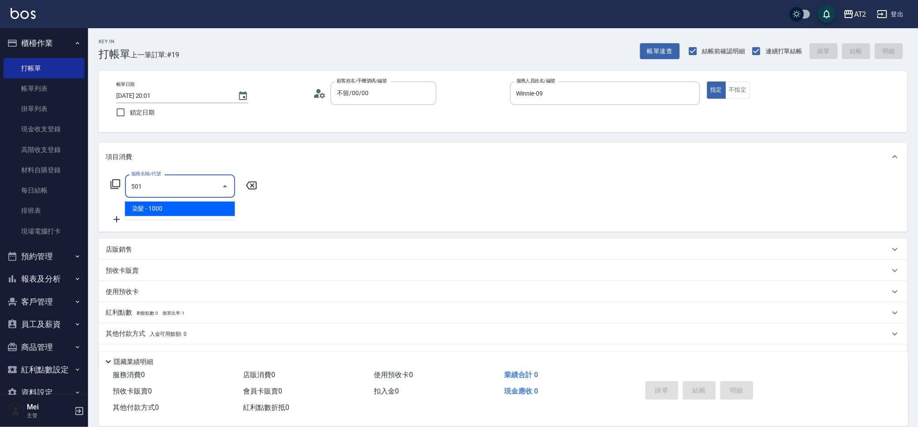
type input "100"
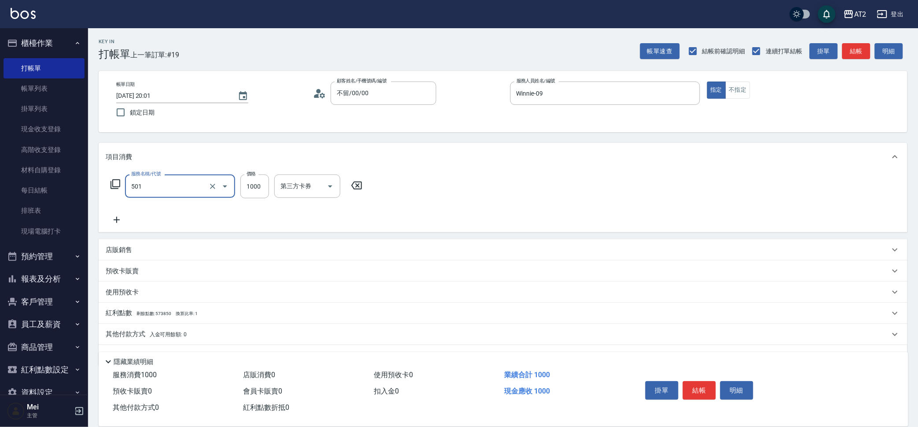
type input "染髮(501)"
type input "0"
type input "32"
type input "30"
type input "329"
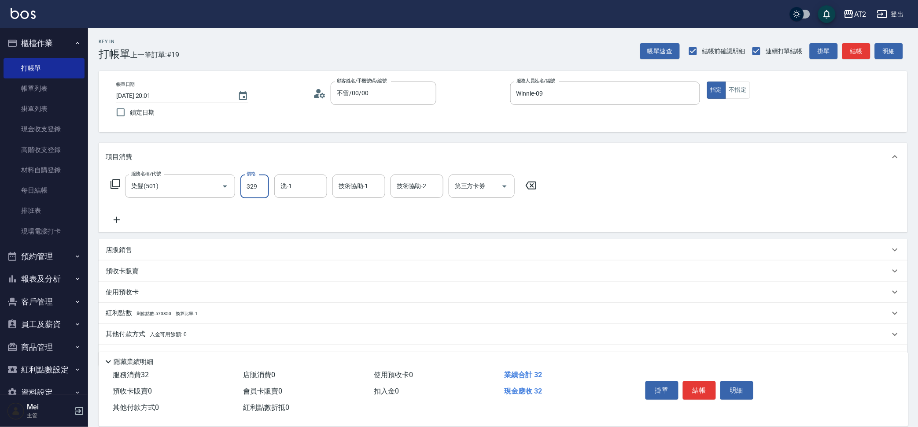
type input "320"
type input "3299"
type input "小馨-43"
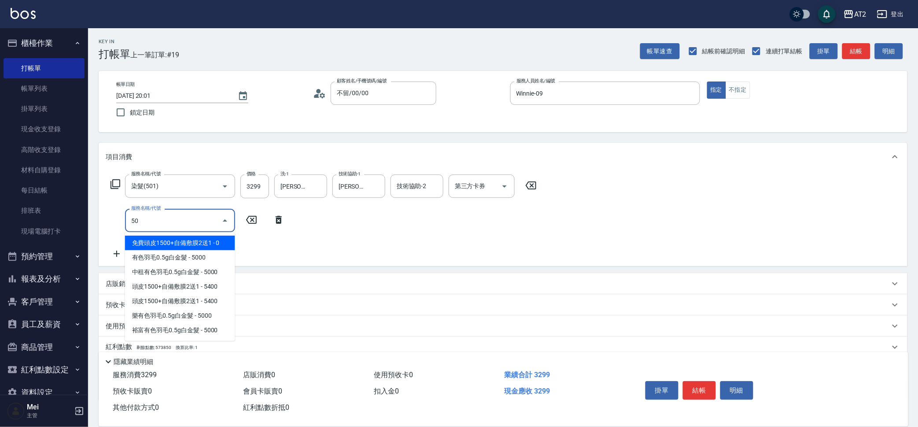
type input "502"
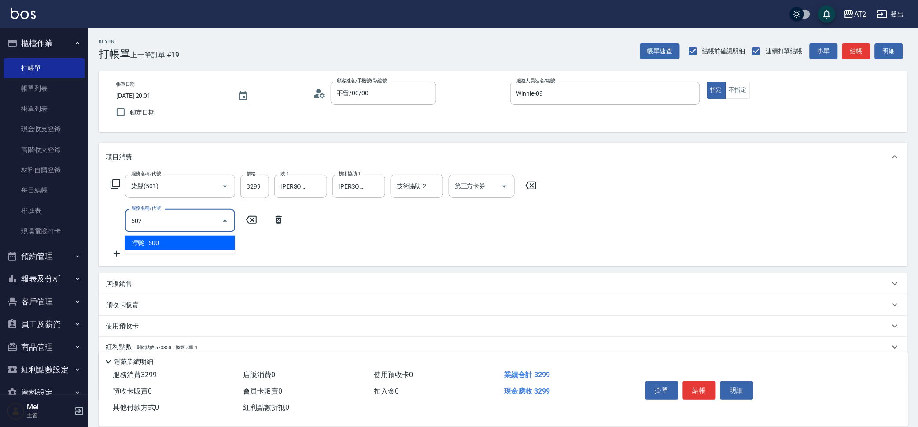
type input "370"
type input "漂髮(502)"
type input "0"
type input "320"
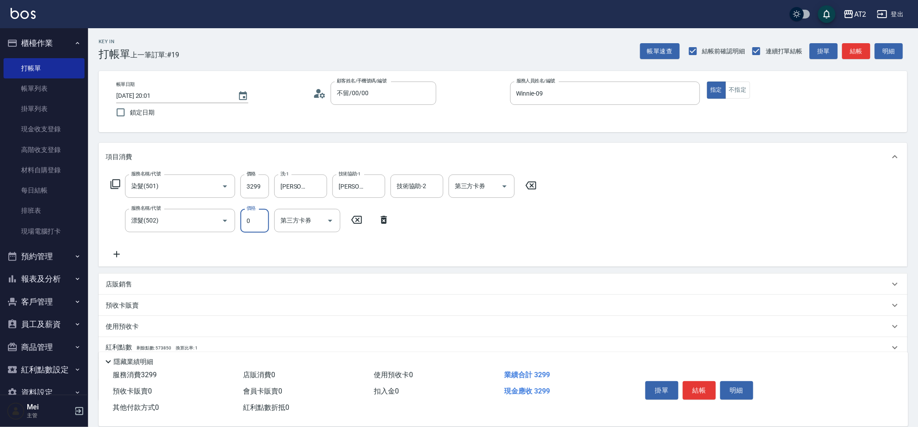
type input "0"
type input "330"
type input "4"
type input "320"
type input "0"
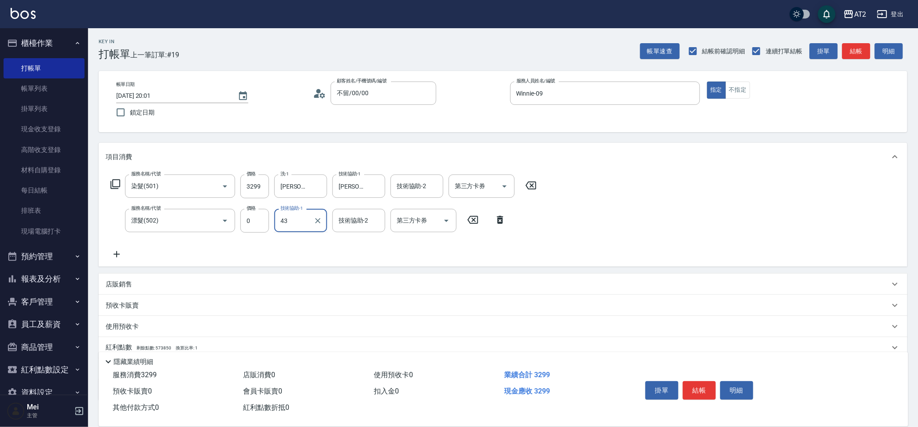
type input "小馨-43"
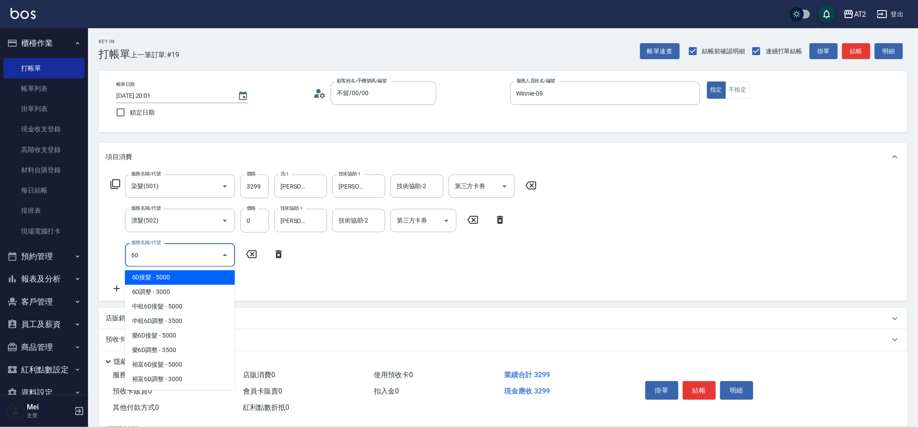
type input "601"
type input "420"
type input "自備護髮(601)"
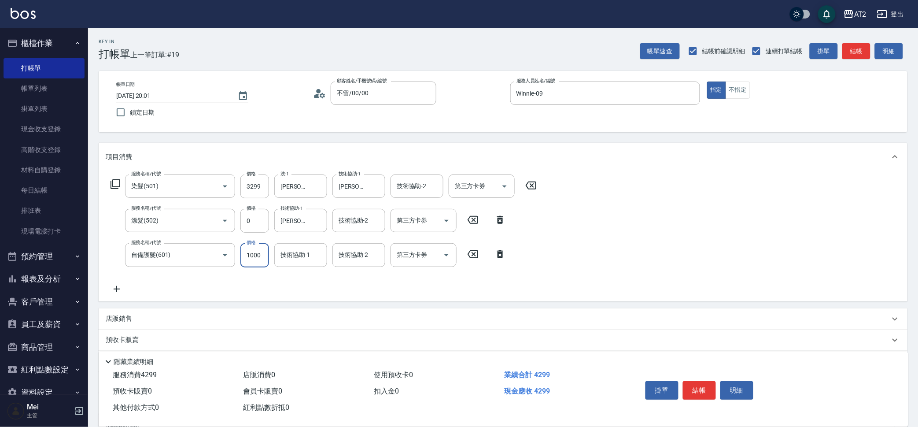
type input "2"
type input "330"
type input "20"
type input "340"
type input "200"
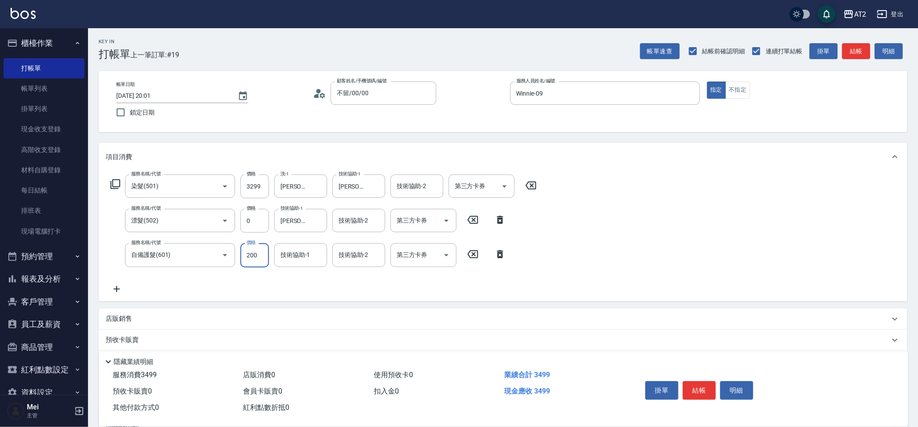
type input "520"
type input "2000"
type input "宣宣-40"
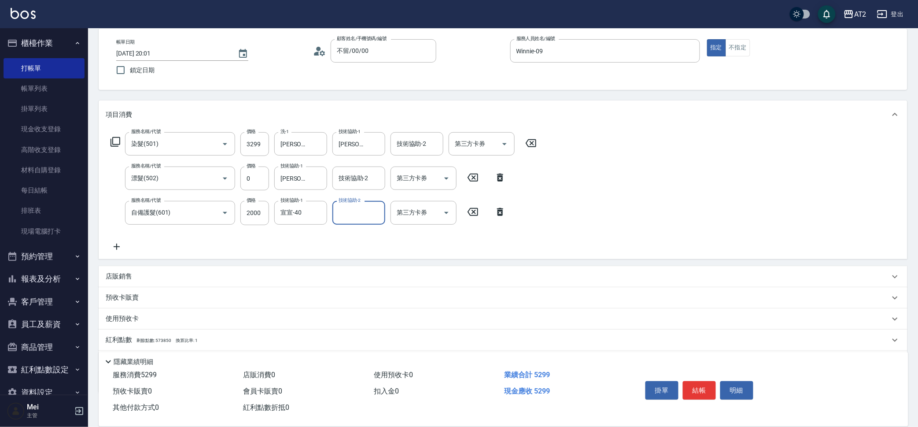
scroll to position [91, 0]
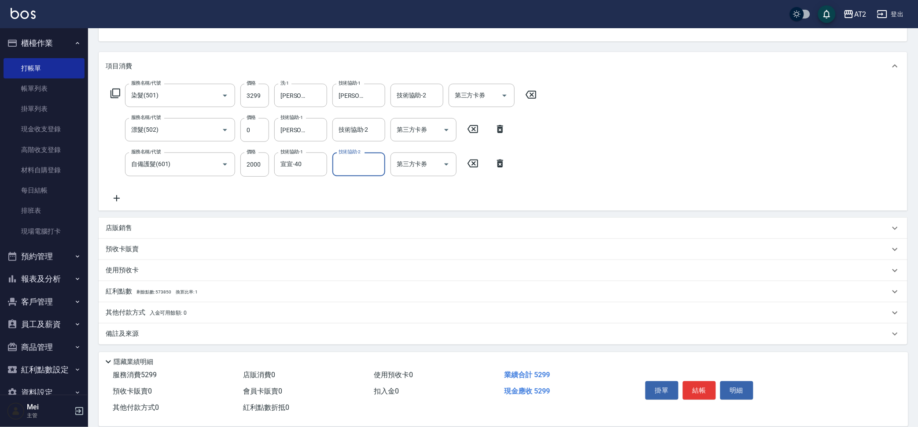
click at [141, 319] on div "其他付款方式 入金可用餘額: 0" at bounding box center [503, 312] width 809 height 21
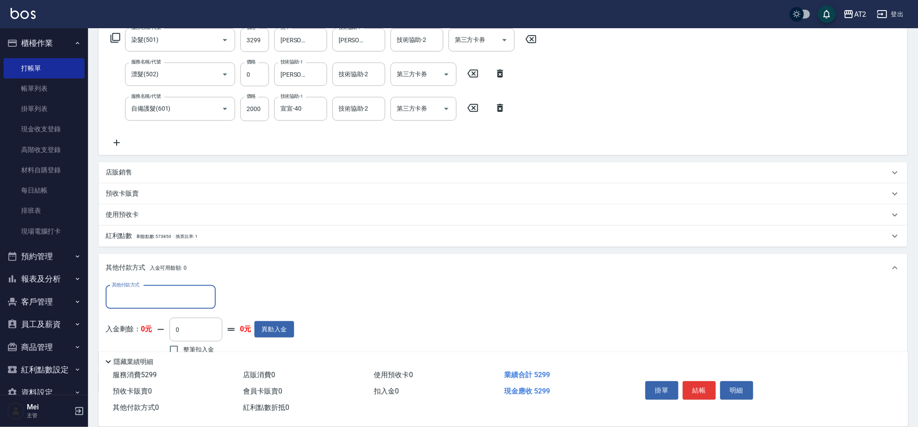
scroll to position [194, 0]
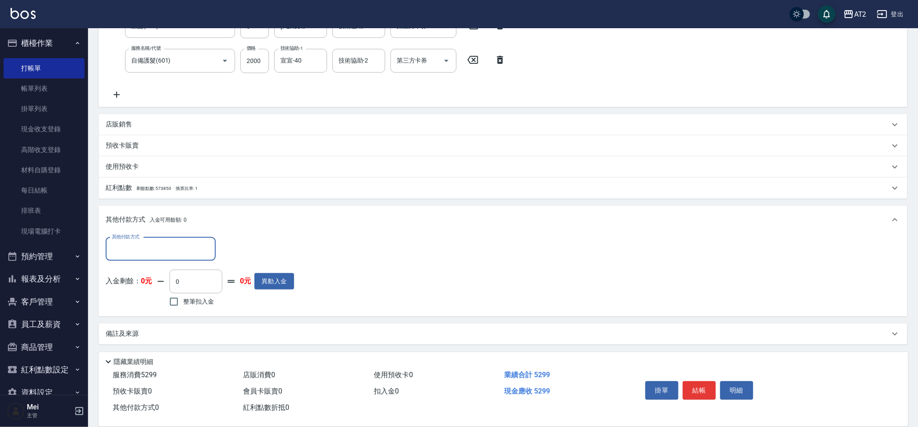
click at [165, 242] on input "其他付款方式" at bounding box center [161, 248] width 102 height 15
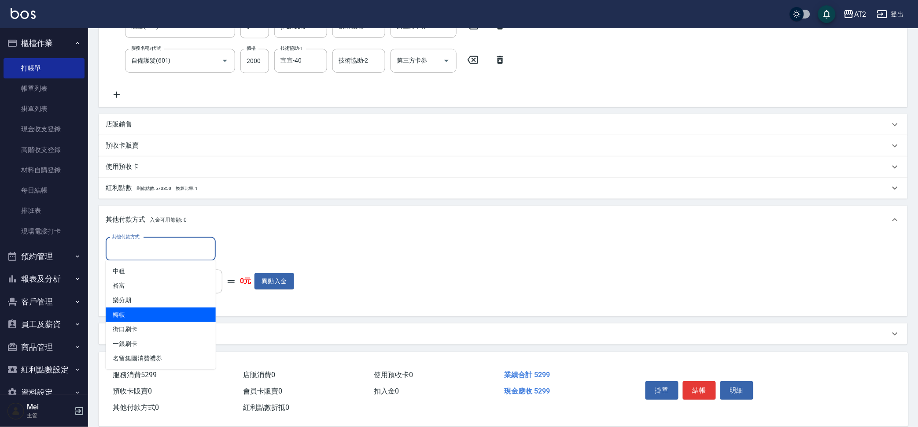
click at [158, 314] on span "轉帳" at bounding box center [161, 314] width 110 height 15
type input "轉帳"
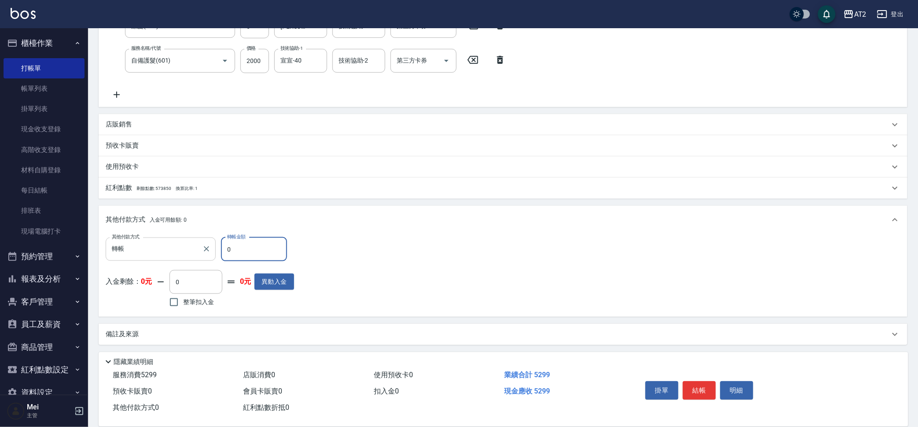
drag, startPoint x: 240, startPoint y: 253, endPoint x: 172, endPoint y: 258, distance: 68.0
click at [172, 257] on div "其他付款方式 轉帳 其他付款方式 轉帳金額 0 轉帳金額" at bounding box center [200, 249] width 189 height 24
type input "52"
type input "470"
type input "529"
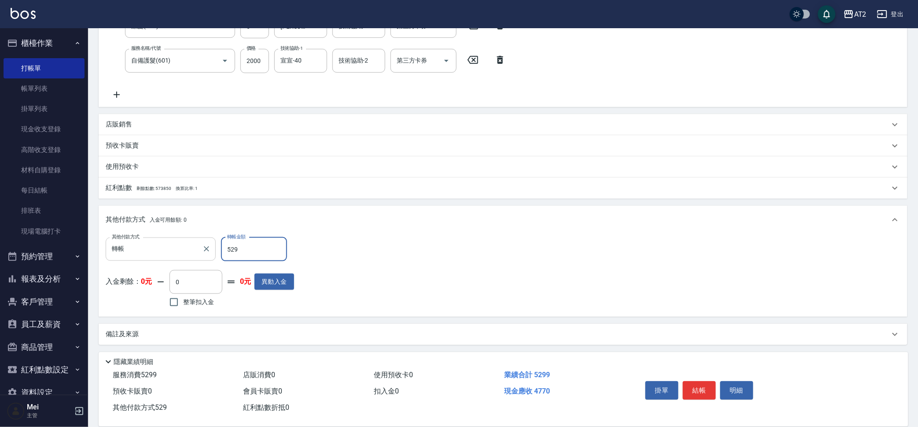
type input "0"
type input "5299"
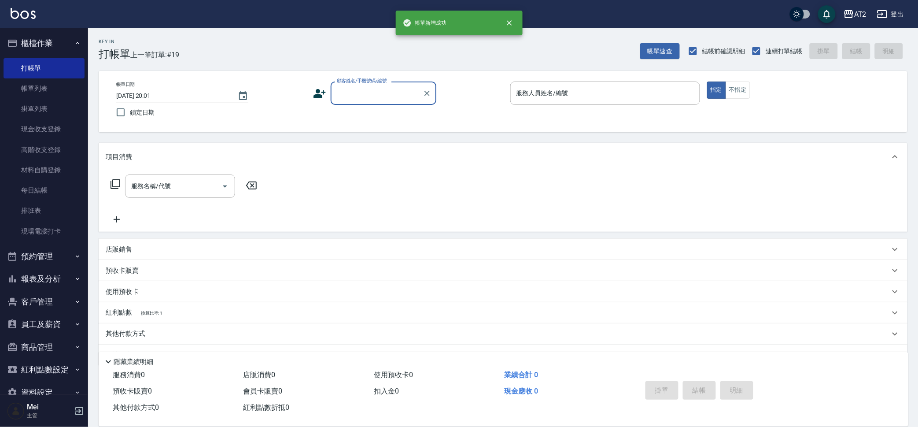
scroll to position [0, 0]
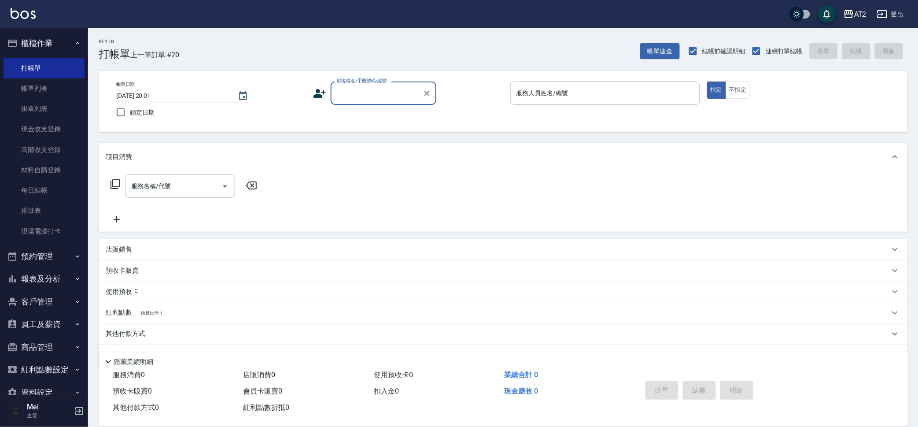
click at [418, 92] on input "顧客姓名/手機號碼/編號" at bounding box center [377, 92] width 85 height 15
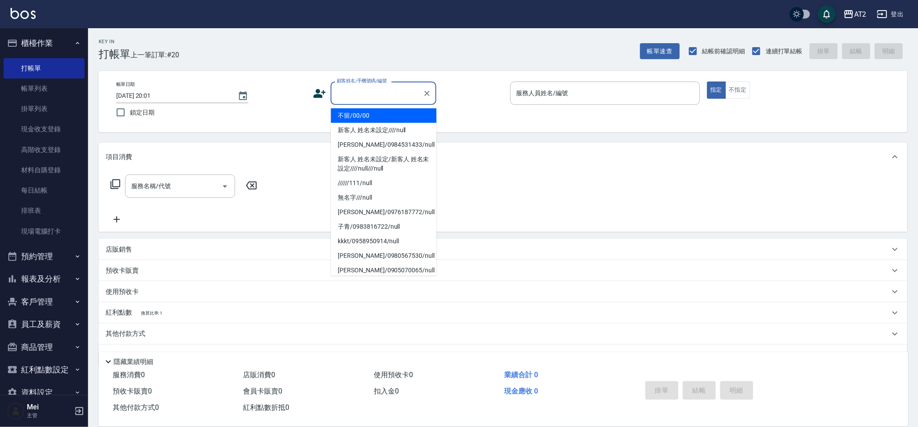
click at [401, 115] on li "不留/00/00" at bounding box center [384, 115] width 106 height 15
type input "不留/00/00"
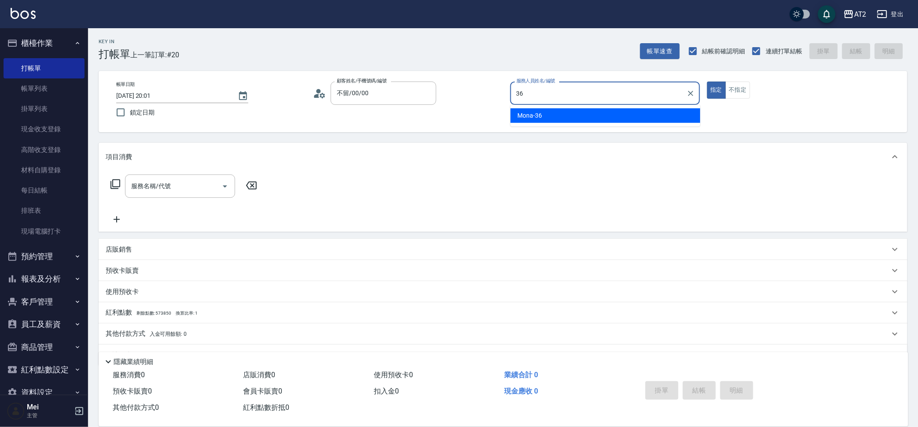
type input "Mona-36"
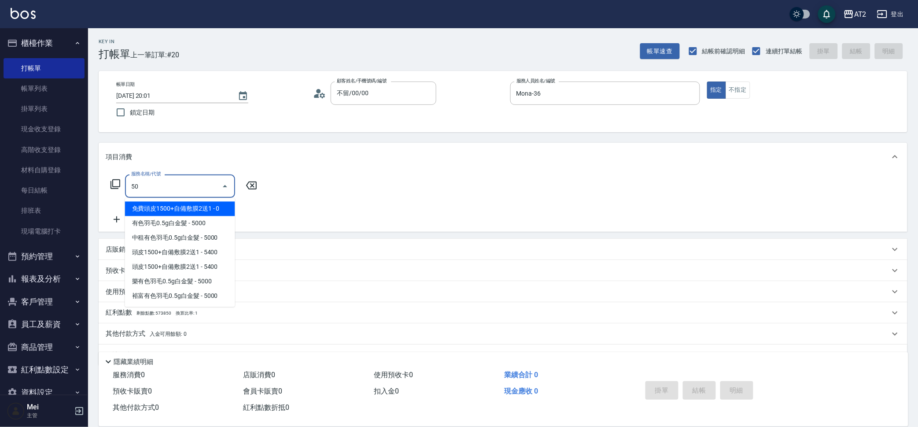
type input "501"
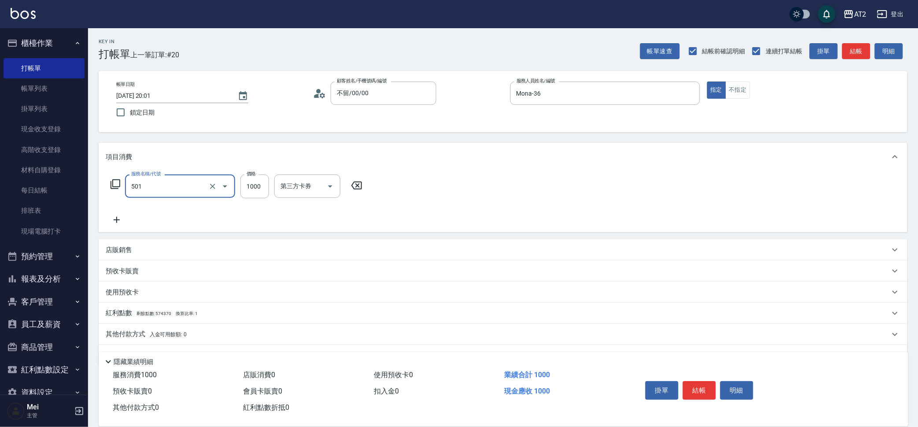
type input "100"
type input "染髮(501)"
type input "1"
type input "0"
type input "19"
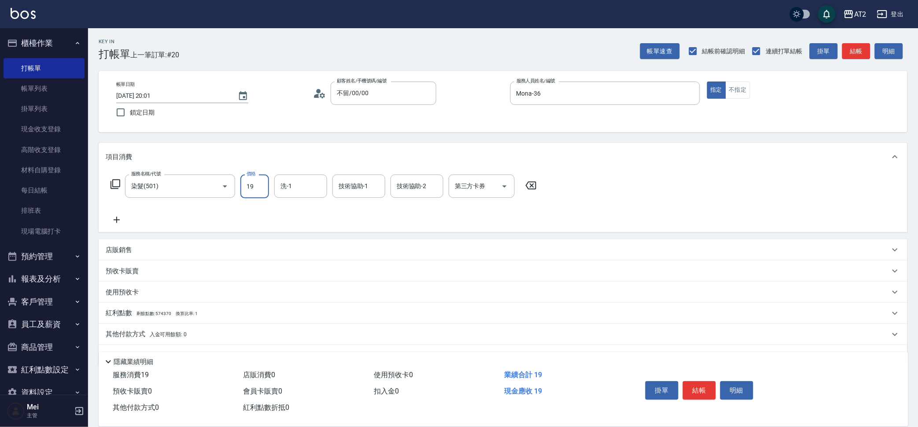
type input "10"
type input "199"
type input "190"
type input "1999"
type input "Penny-35"
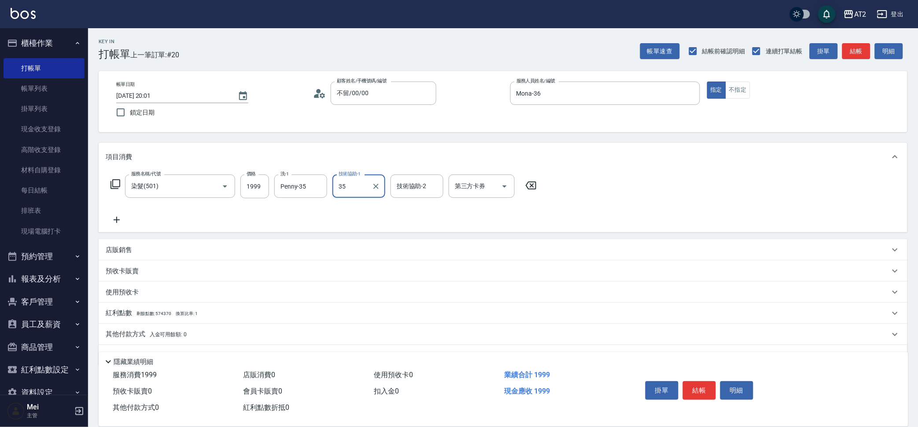
type input "Penny-35"
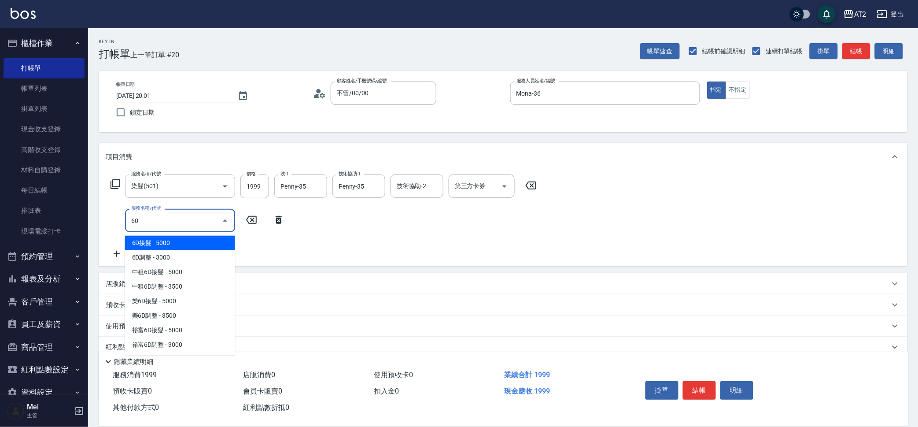
type input "601"
type input "290"
type input "自備護髮(601)"
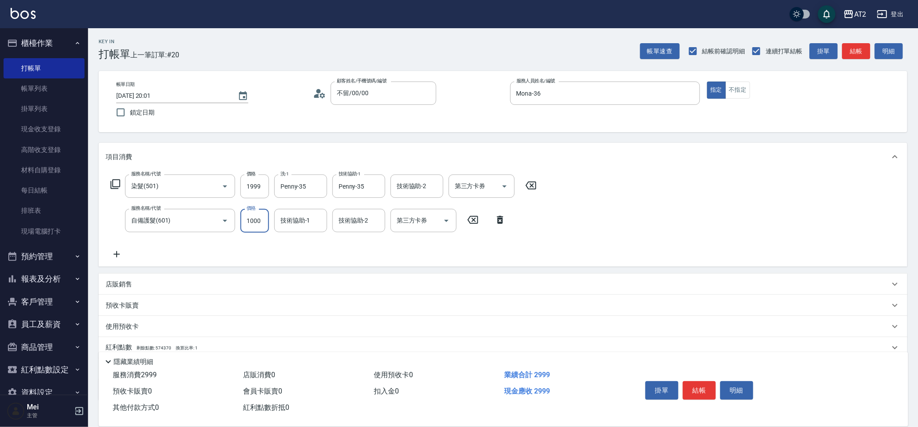
type input "2"
type input "200"
type input "27"
type input "220"
type input "270"
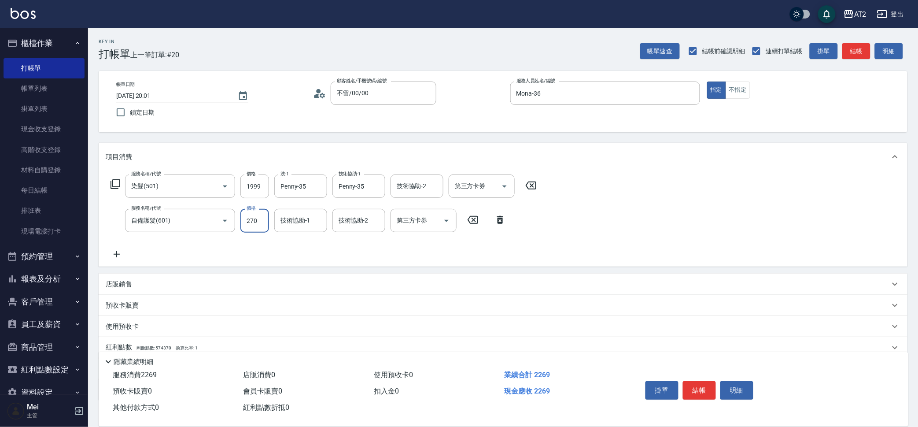
type input "460"
type input "2700"
type input "Penny-35"
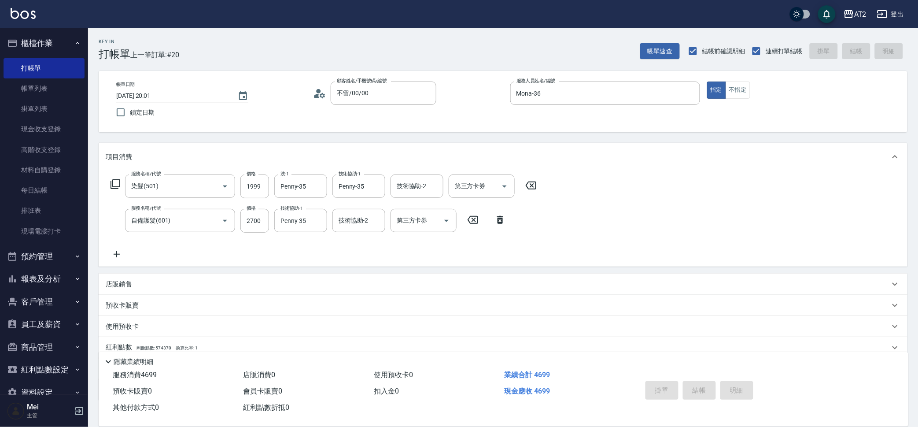
type input "2025/10/08 20:51"
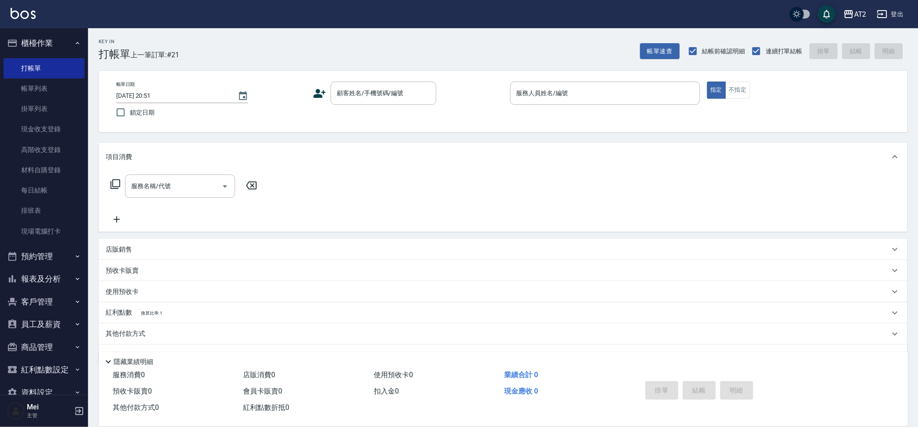
click at [283, 41] on div "Key In 打帳單 上一筆訂單:#21 帳單速查 結帳前確認明細 連續打單結帳 掛單 結帳 明細" at bounding box center [498, 44] width 820 height 32
click at [279, 89] on div "帳單日期 2025/10/08 20:51 鎖定日期" at bounding box center [211, 101] width 190 height 40
click at [334, 99] on div "顧客姓名/手機號碼/編號" at bounding box center [384, 92] width 106 height 23
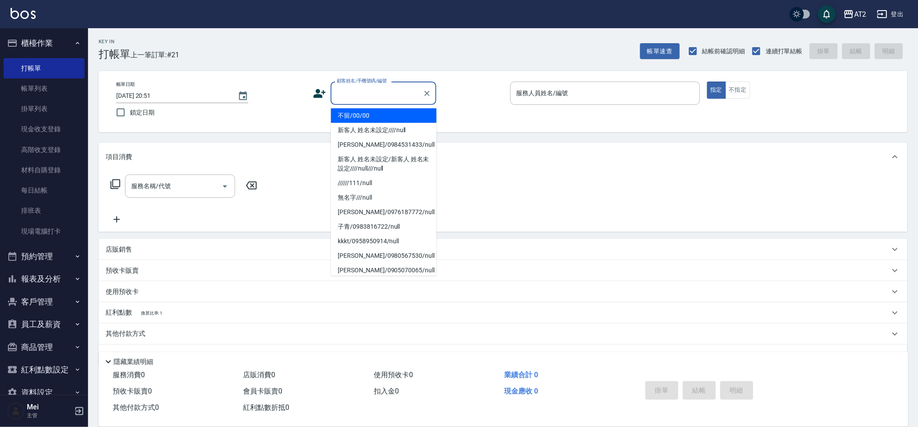
click at [378, 121] on li "不留/00/00" at bounding box center [384, 115] width 106 height 15
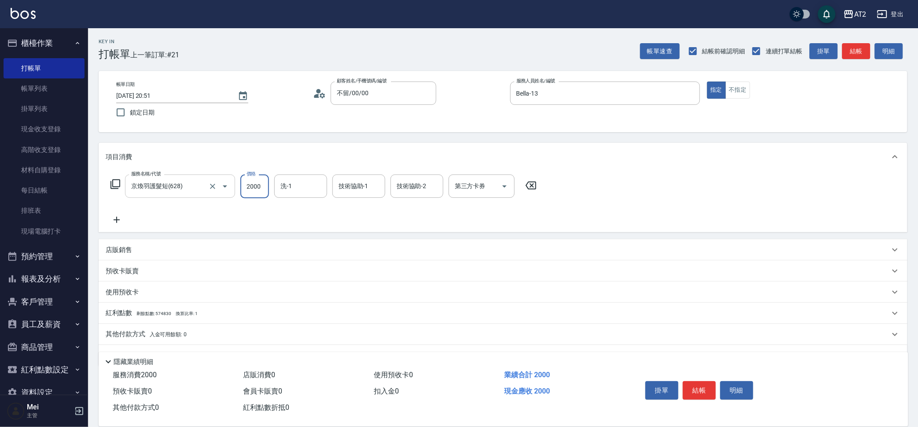
click at [200, 192] on input "京煥羽護髮短(628)" at bounding box center [168, 185] width 78 height 15
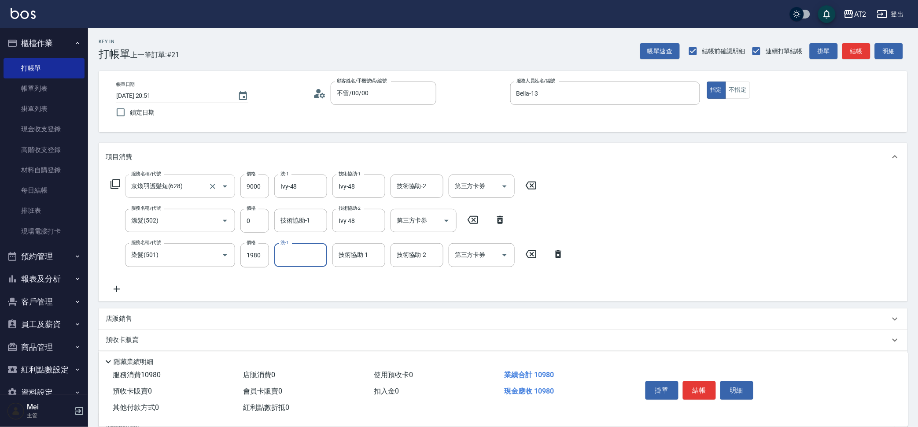
click at [179, 187] on input "京煥羽護髮短(628)" at bounding box center [168, 185] width 78 height 15
click at [111, 185] on icon at bounding box center [115, 184] width 11 height 11
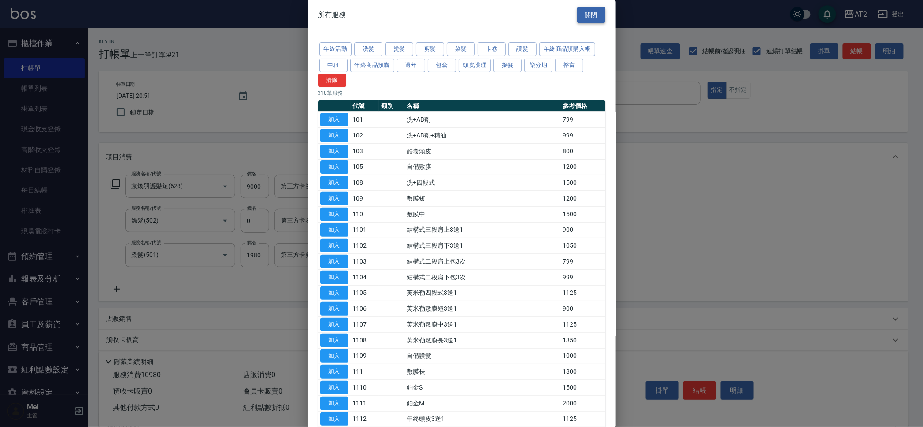
click at [587, 17] on button "關閉" at bounding box center [591, 15] width 28 height 16
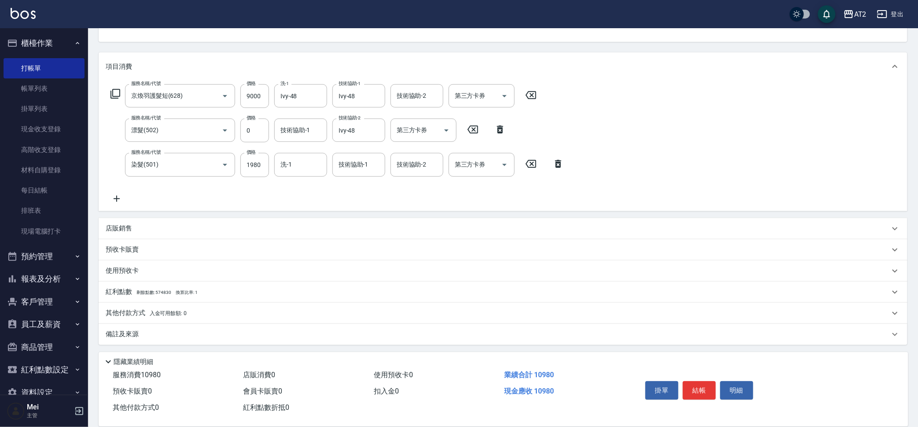
scroll to position [91, 0]
click at [191, 261] on div "使用預收卡" at bounding box center [503, 270] width 809 height 21
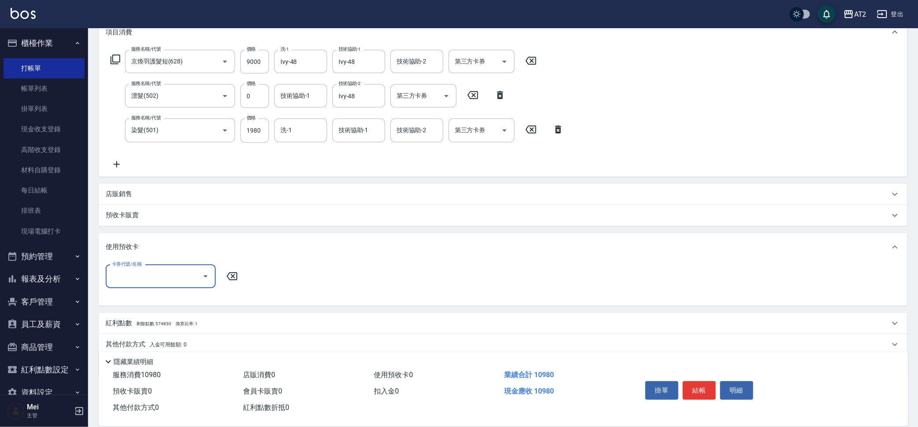
scroll to position [156, 0]
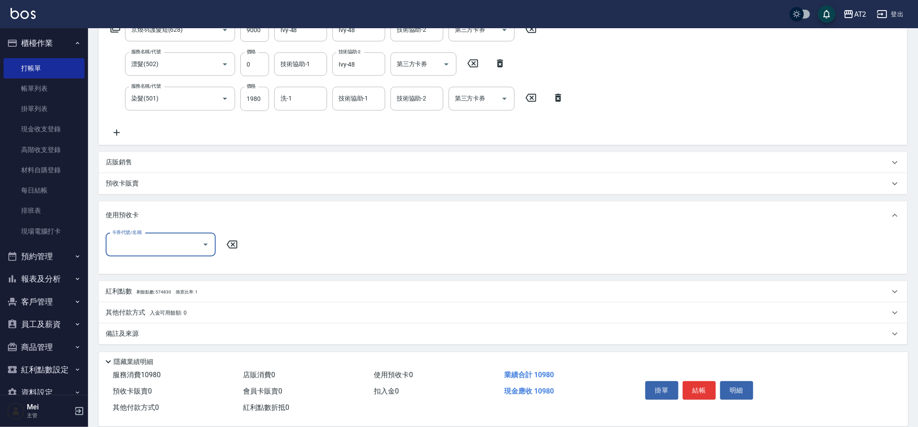
click at [183, 240] on input "卡券代號/名稱" at bounding box center [154, 244] width 89 height 15
click at [152, 302] on div "其他付款方式 入金可用餘額: 0" at bounding box center [503, 312] width 809 height 21
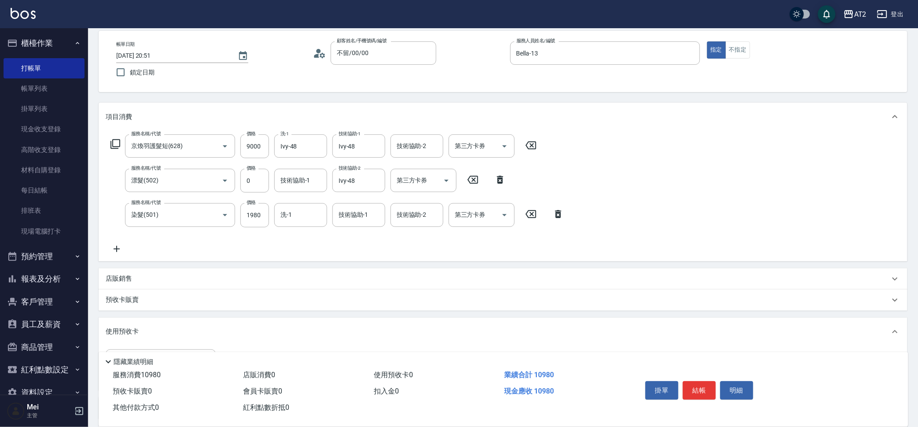
scroll to position [150, 0]
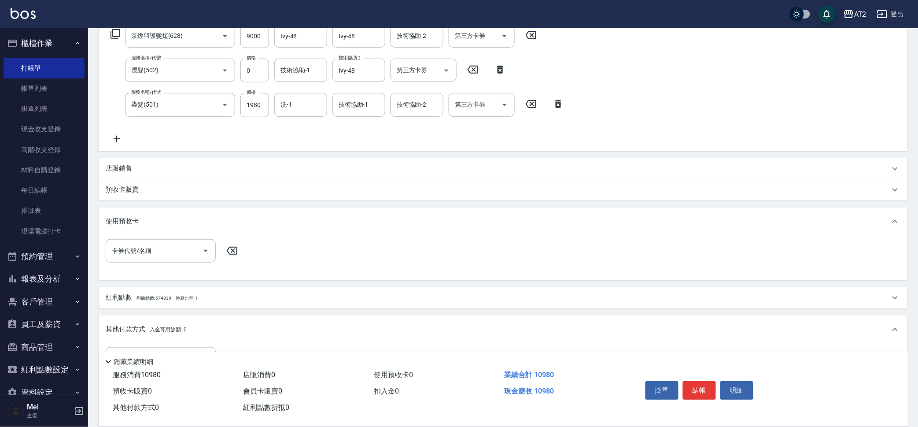
click at [176, 161] on div "店販銷售" at bounding box center [503, 168] width 809 height 21
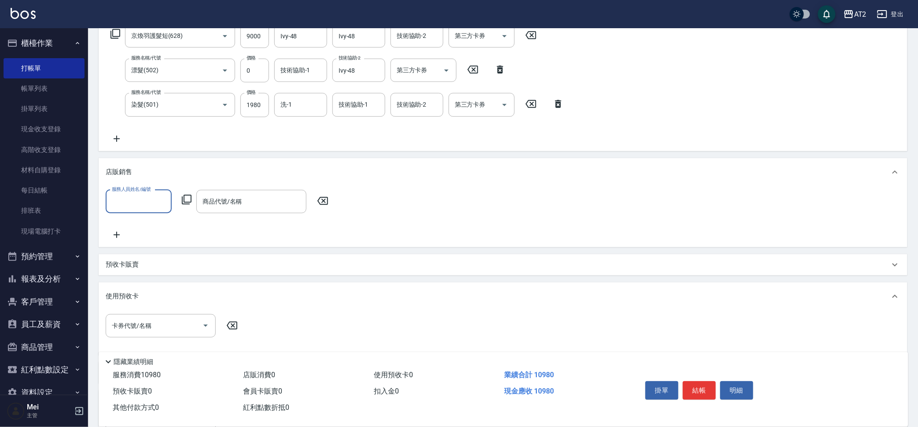
scroll to position [0, 0]
click at [176, 161] on div "店販銷售" at bounding box center [503, 172] width 809 height 28
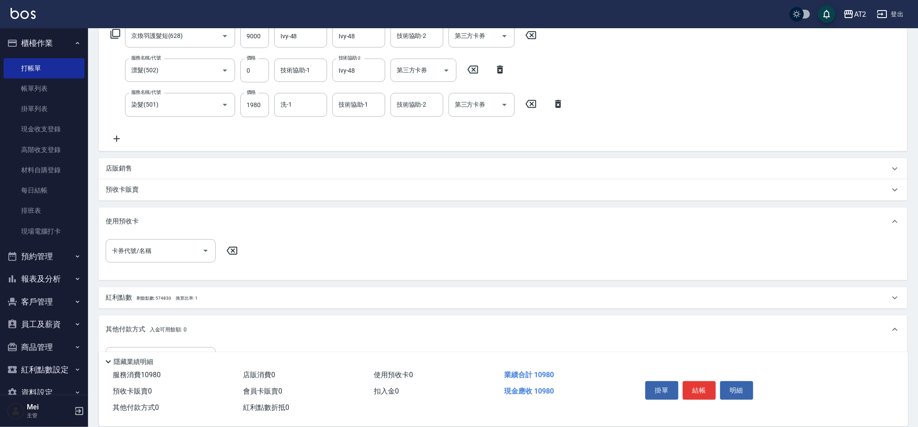
click at [166, 195] on div "預收卡販賣" at bounding box center [503, 189] width 809 height 21
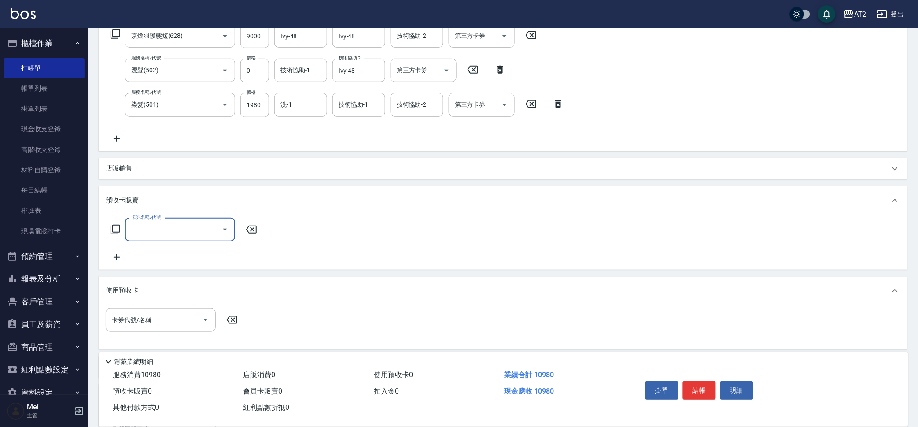
click at [152, 230] on input "卡券名稱/代號" at bounding box center [173, 229] width 89 height 15
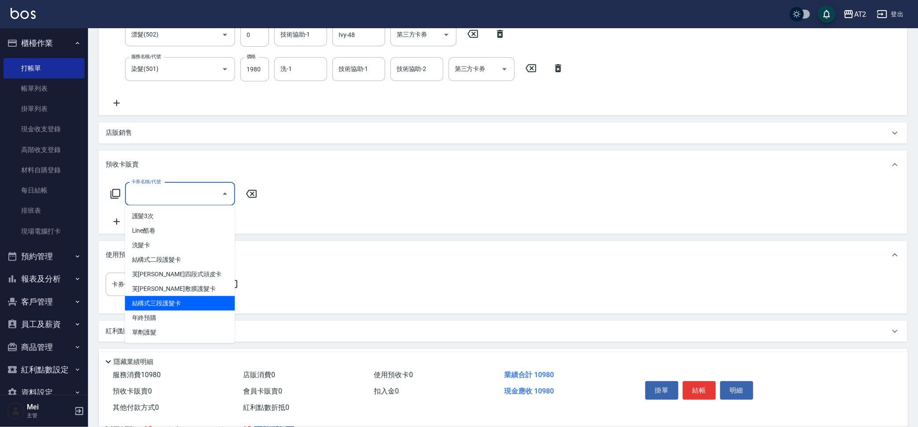
scroll to position [205, 0]
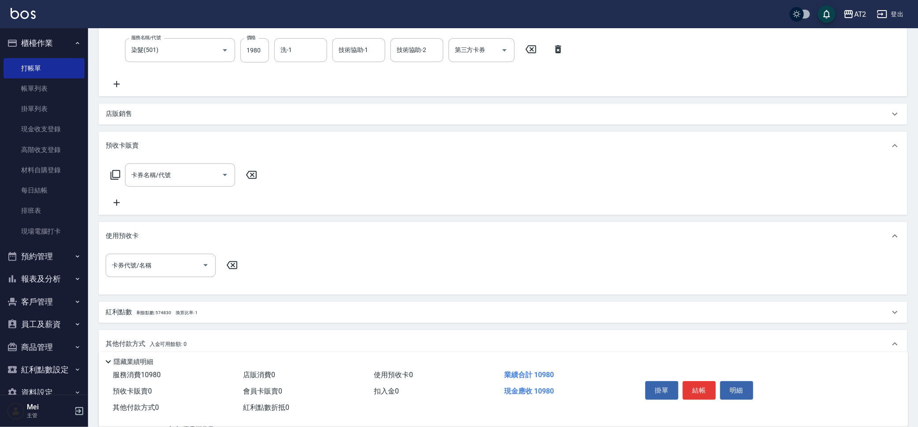
click at [266, 292] on div "卡券代號/名稱 卡券代號/名稱" at bounding box center [503, 272] width 809 height 44
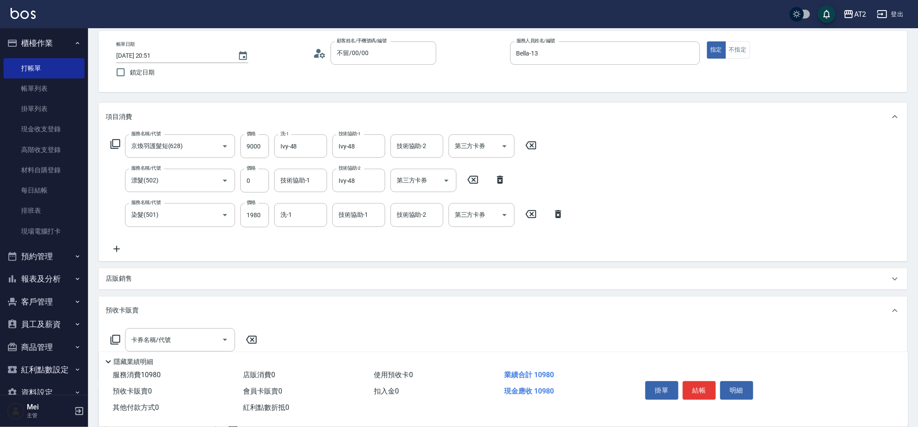
scroll to position [150, 0]
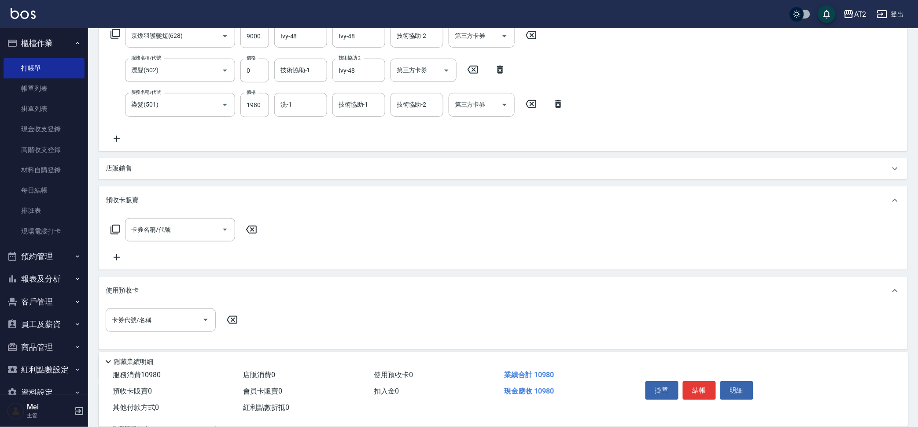
click at [251, 233] on icon at bounding box center [251, 230] width 11 height 8
click at [248, 227] on icon at bounding box center [251, 230] width 11 height 8
click at [226, 324] on icon at bounding box center [232, 319] width 22 height 11
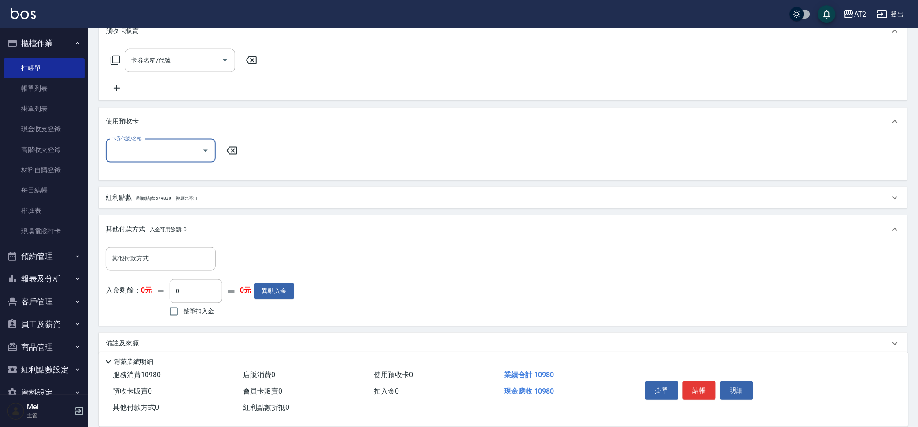
scroll to position [329, 0]
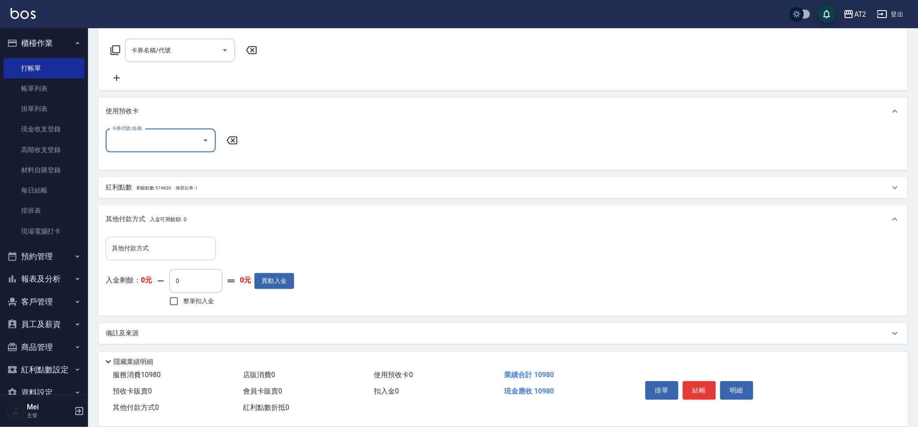
click at [155, 249] on input "其他付款方式" at bounding box center [161, 248] width 102 height 15
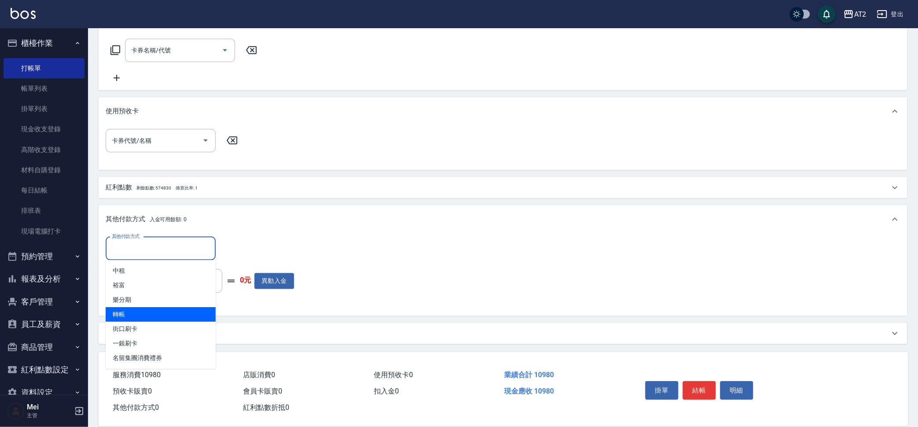
click at [144, 312] on span "轉帳" at bounding box center [161, 314] width 110 height 15
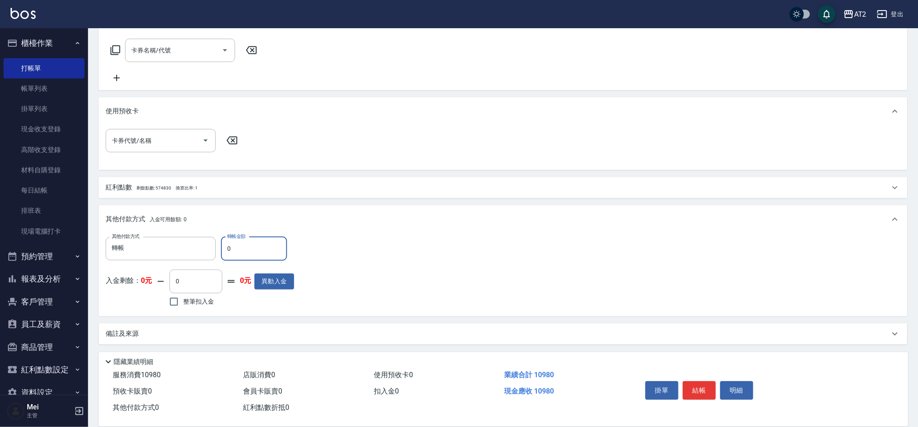
drag, startPoint x: 226, startPoint y: 253, endPoint x: 233, endPoint y: 252, distance: 6.2
click at [233, 252] on input "0" at bounding box center [254, 249] width 66 height 24
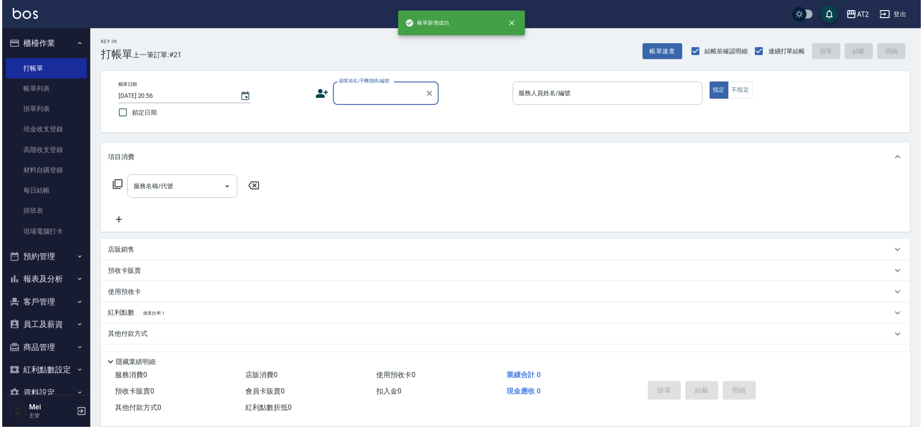
scroll to position [0, 0]
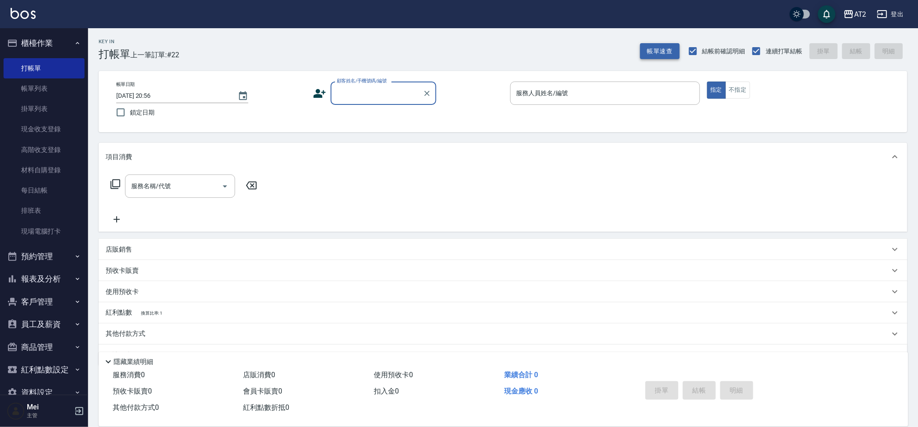
click at [657, 44] on button "帳單速查" at bounding box center [660, 51] width 40 height 16
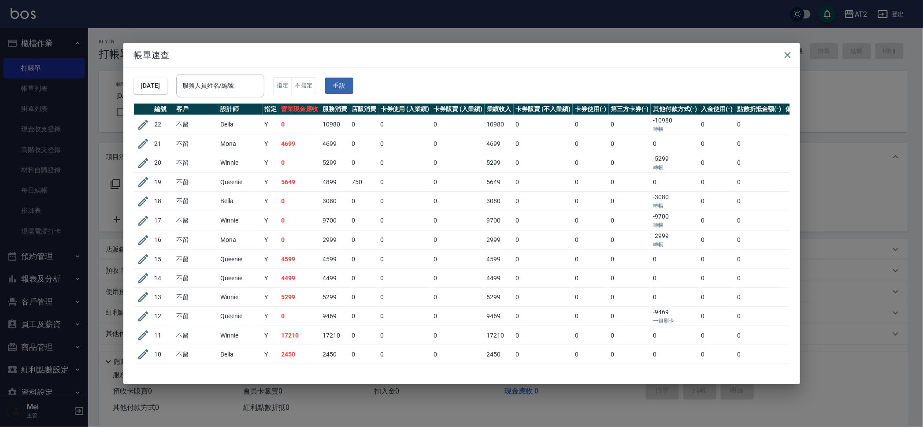
click at [871, 141] on div "帳單速查 2025/10/08 服務人員姓名/編號 服務人員姓名/編號 指定 不指定 重設 編號 客戶 設計師 指定 營業現金應收 服務消費 店販消費 卡券使…" at bounding box center [461, 213] width 923 height 427
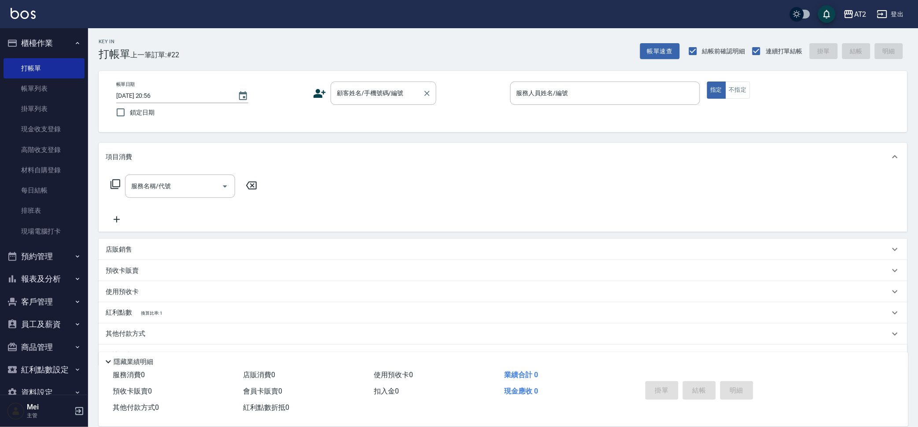
drag, startPoint x: 364, startPoint y: 82, endPoint x: 368, endPoint y: 90, distance: 9.1
click at [364, 83] on div "顧客姓名/手機號碼/編號" at bounding box center [384, 92] width 106 height 23
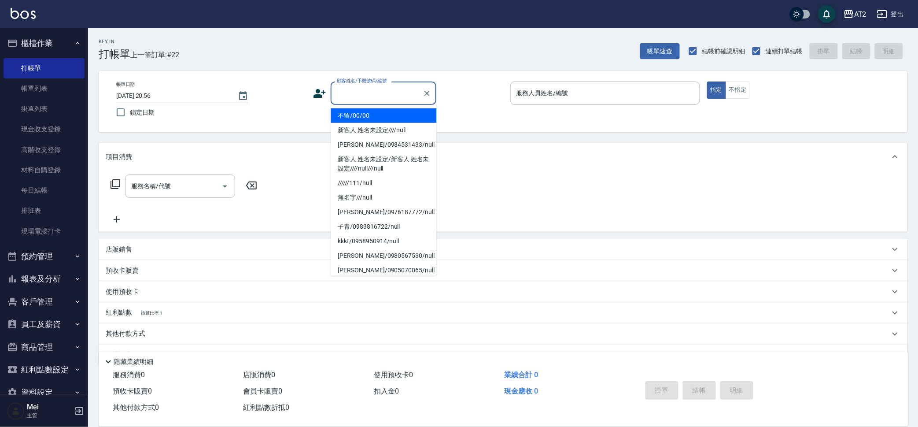
click at [385, 117] on li "不留/00/00" at bounding box center [384, 115] width 106 height 15
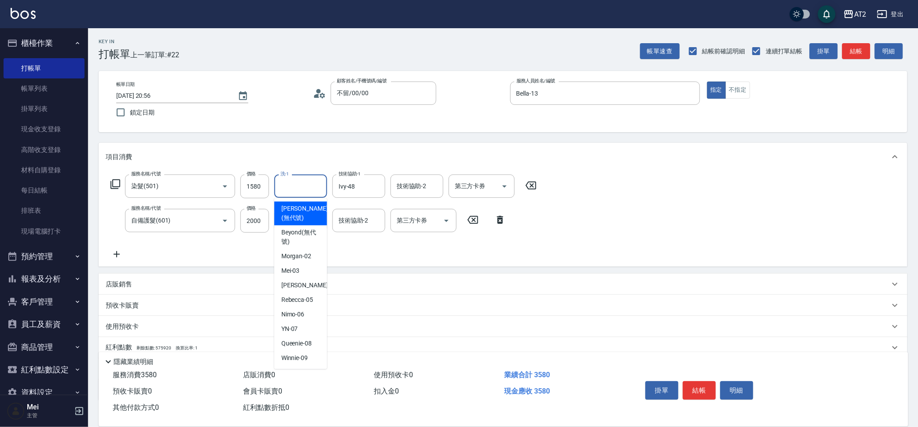
click at [302, 186] on input "洗-1" at bounding box center [300, 185] width 45 height 15
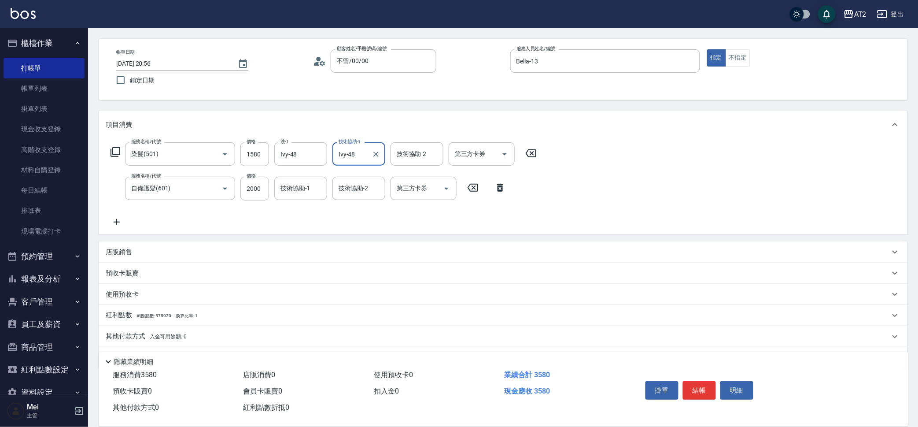
scroll to position [56, 0]
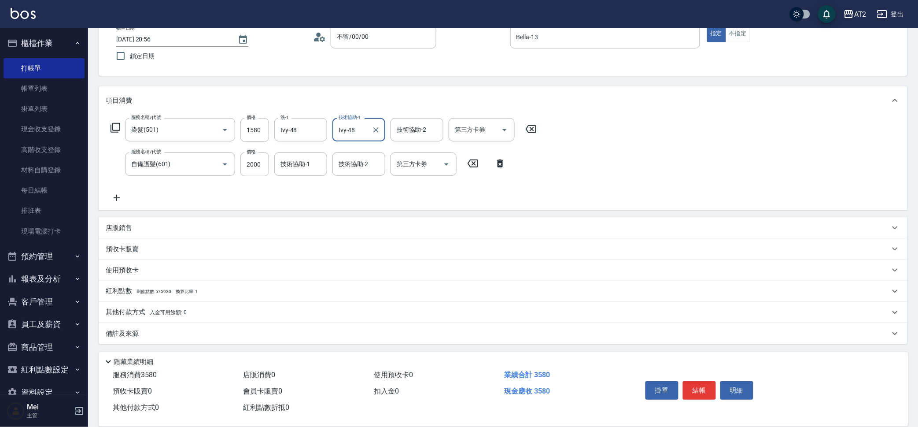
click at [140, 305] on div "其他付款方式 入金可用餘額: 0" at bounding box center [503, 312] width 809 height 21
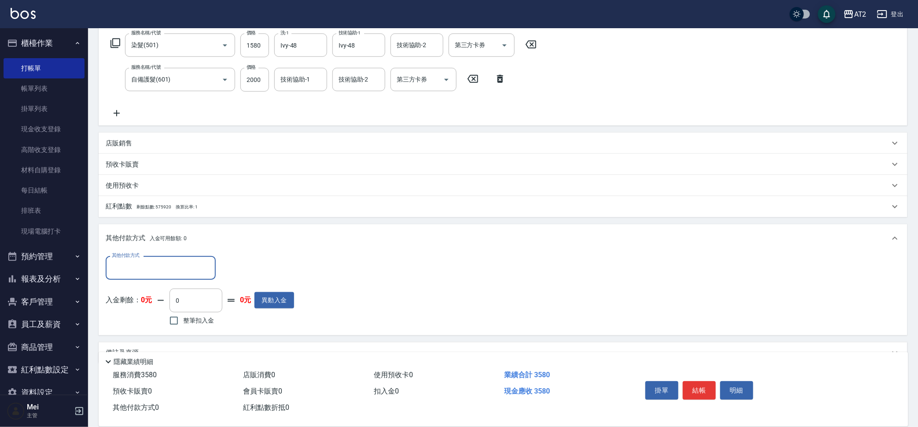
scroll to position [159, 0]
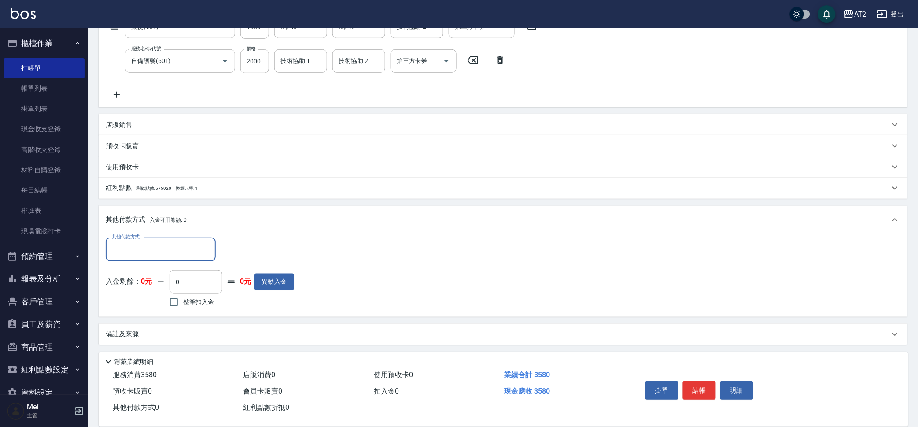
click at [155, 254] on input "其他付款方式" at bounding box center [161, 248] width 102 height 15
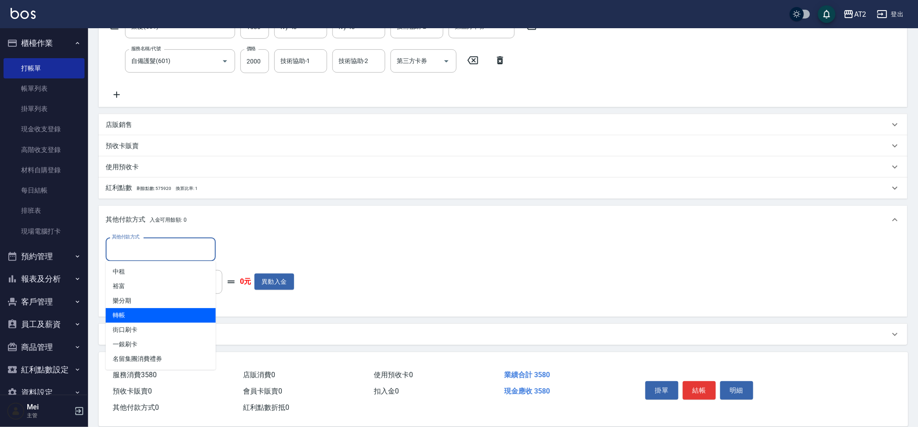
click at [159, 322] on span "轉帳" at bounding box center [161, 315] width 110 height 15
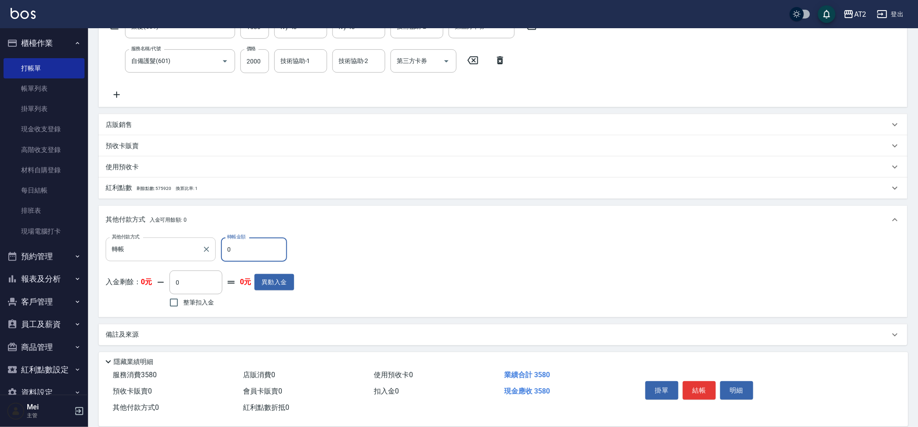
drag, startPoint x: 261, startPoint y: 247, endPoint x: 169, endPoint y: 253, distance: 92.3
click at [170, 253] on div "其他付款方式 轉帳 其他付款方式 轉帳金額 0 轉帳金額" at bounding box center [200, 249] width 189 height 24
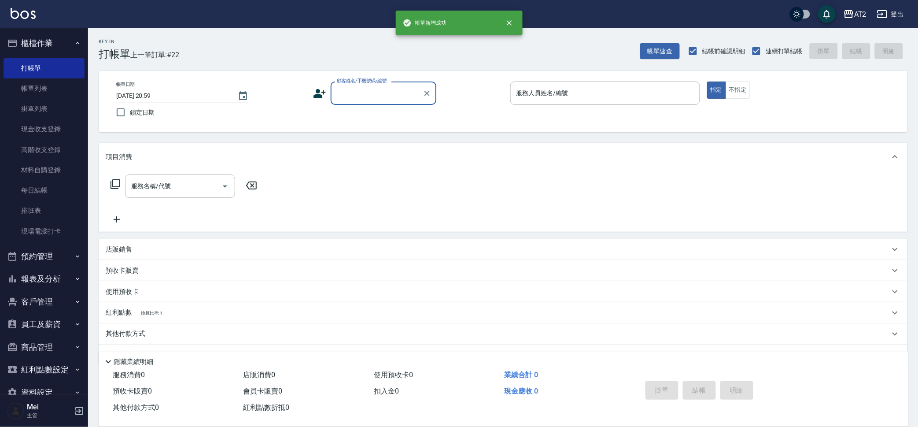
scroll to position [0, 0]
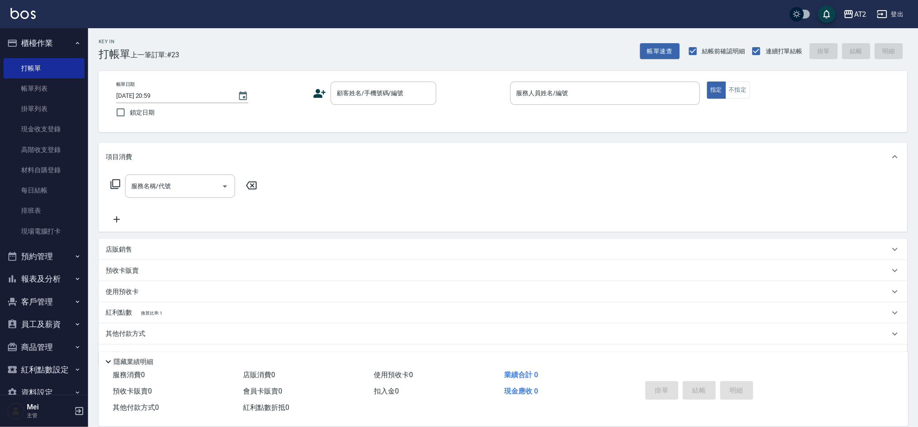
click at [265, 36] on div "Key In 打帳單 上一筆訂單:#23 帳單速查 結帳前確認明細 連續打單結帳 掛單 結帳 明細" at bounding box center [498, 44] width 820 height 32
click at [44, 279] on button "報表及分析" at bounding box center [44, 278] width 81 height 23
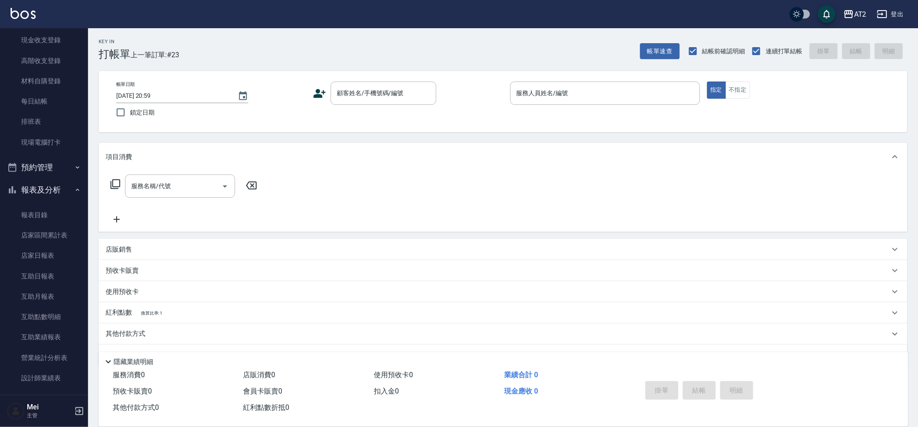
scroll to position [275, 0]
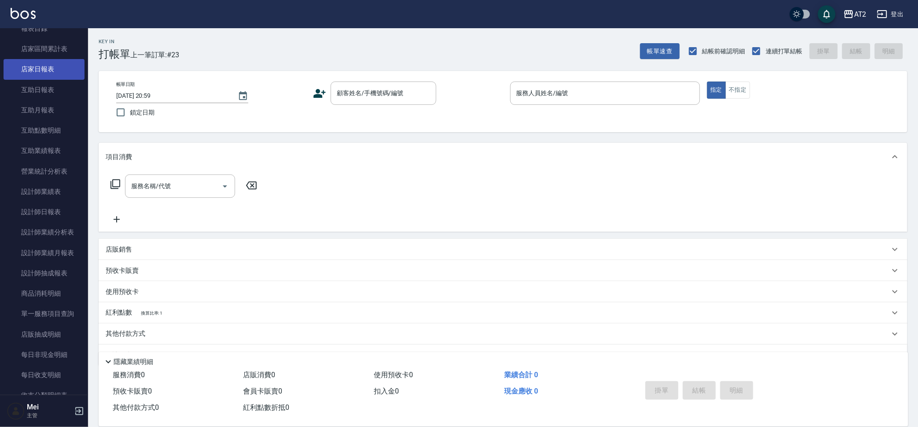
click at [48, 74] on link "店家日報表" at bounding box center [44, 69] width 81 height 20
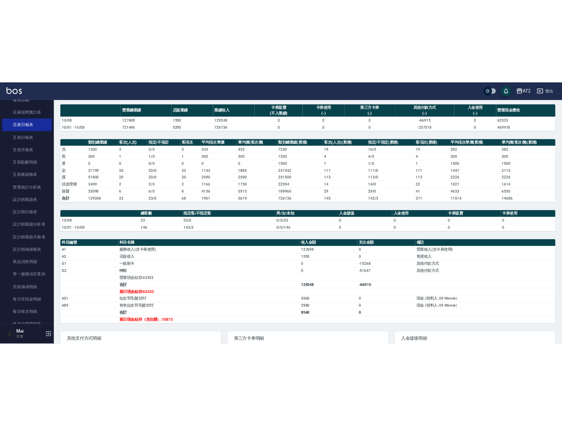
scroll to position [167, 0]
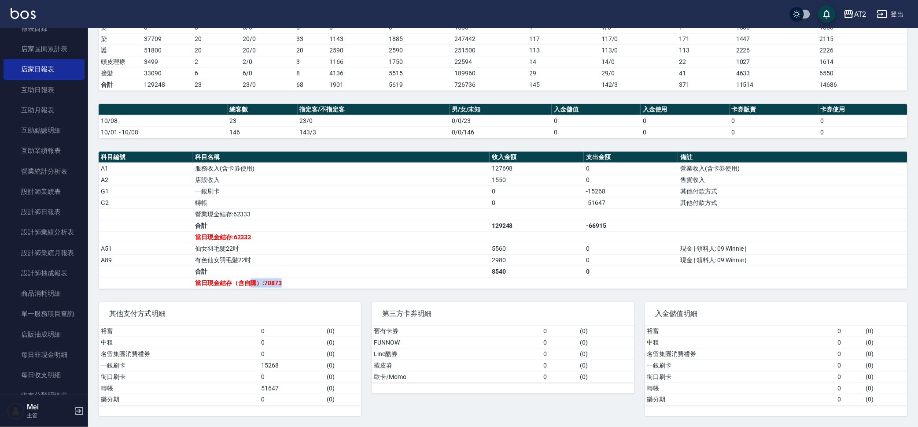
drag, startPoint x: 362, startPoint y: 289, endPoint x: 232, endPoint y: 287, distance: 130.0
click at [232, 287] on div "AT2 2025-10-08 店家日報表 列印時間： 2025-10-08-21:00 Merchant Daily Report 店家日報表 前天 昨天 今…" at bounding box center [503, 144] width 830 height 566
click at [438, 270] on td "合計" at bounding box center [341, 271] width 297 height 11
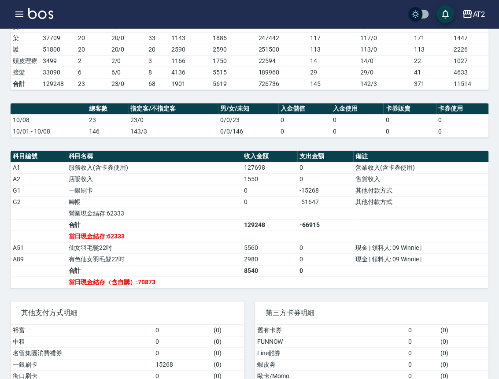
scroll to position [0, 0]
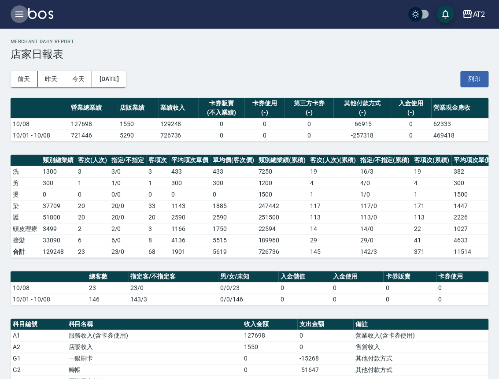
click at [18, 6] on button "button" at bounding box center [20, 14] width 18 height 18
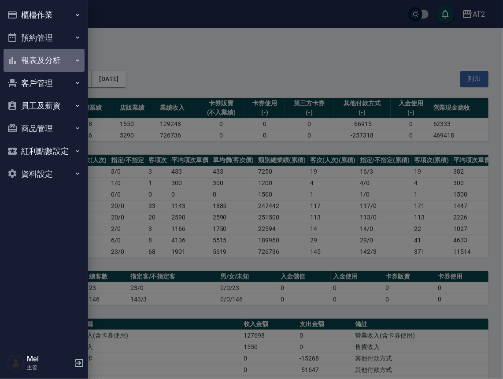
click at [47, 57] on button "報表及分析" at bounding box center [44, 60] width 81 height 23
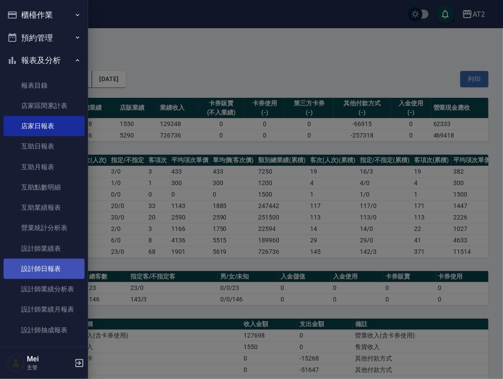
click at [48, 266] on link "設計師日報表" at bounding box center [44, 269] width 81 height 20
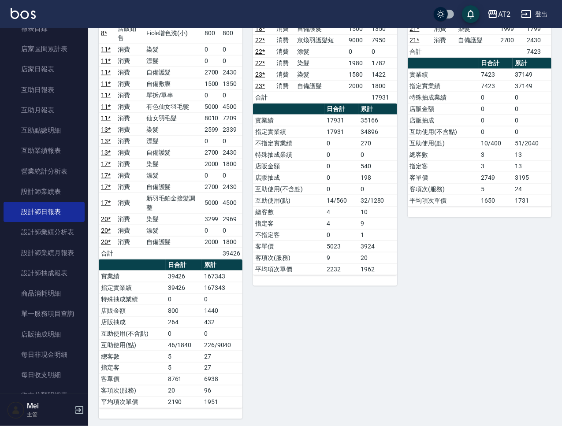
scroll to position [673, 0]
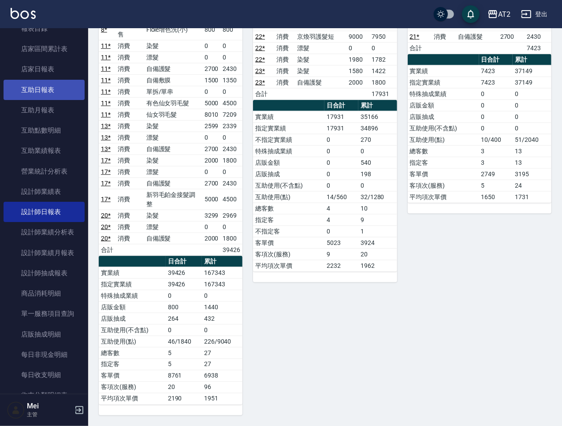
click at [75, 93] on link "互助日報表" at bounding box center [44, 90] width 81 height 20
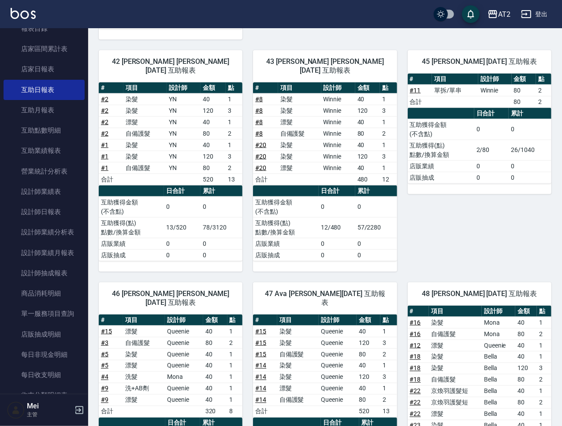
scroll to position [783, 0]
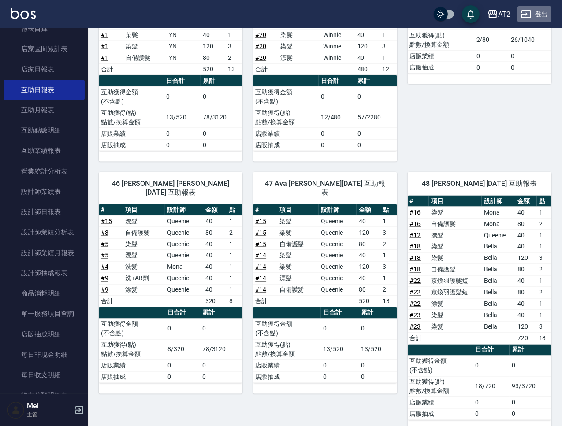
click at [532, 21] on button "登出" at bounding box center [534, 14] width 34 height 16
